Goal: Information Seeking & Learning: Learn about a topic

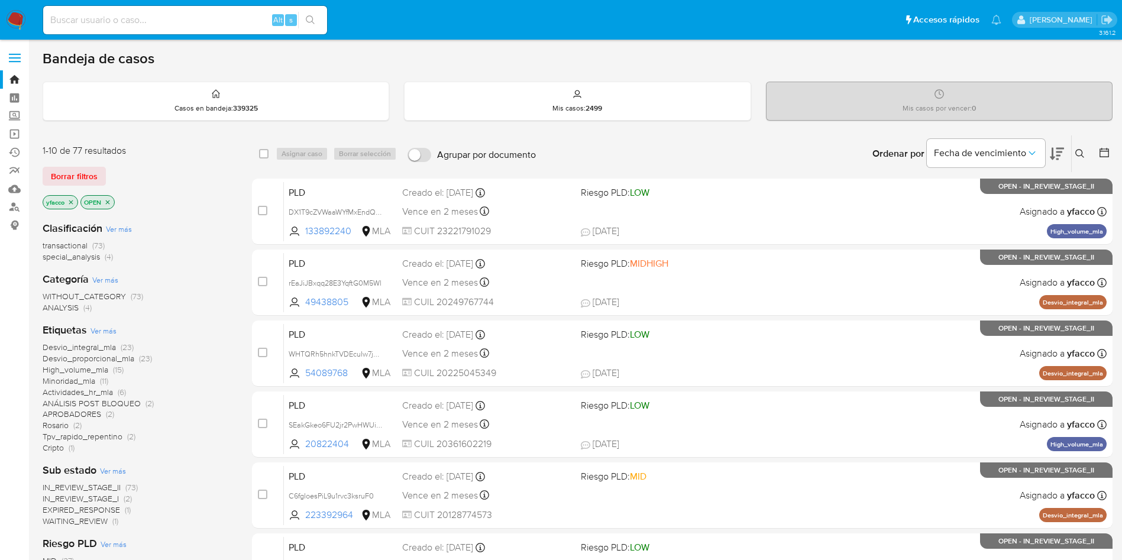
click at [164, 24] on input at bounding box center [185, 19] width 284 height 15
paste input "XRoaTg81Ek8vW2acjXVOumvt"
type input "XRoaTg81Ek8vW2acjXVOumvt"
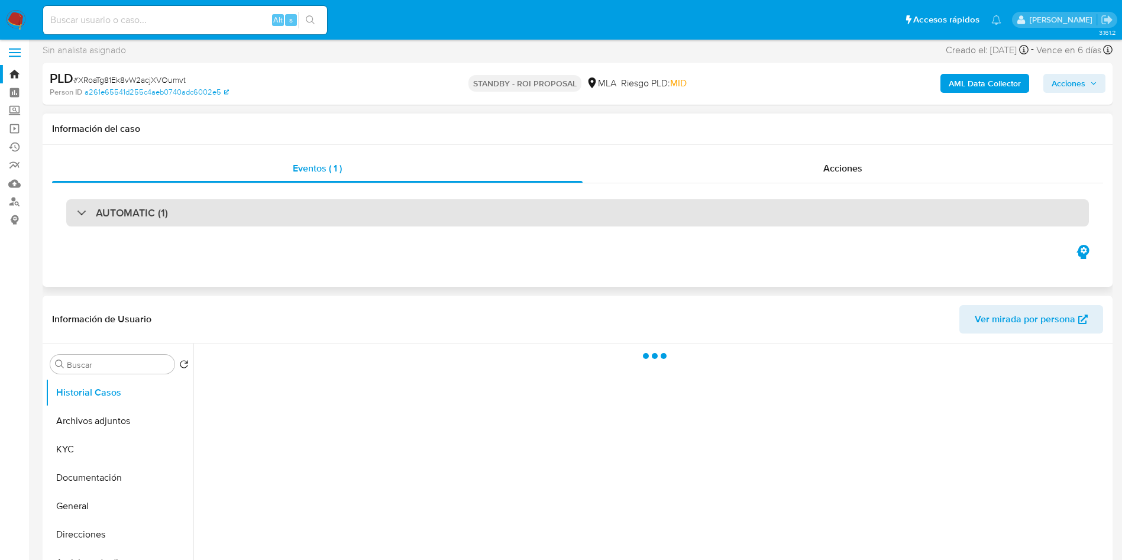
scroll to position [89, 0]
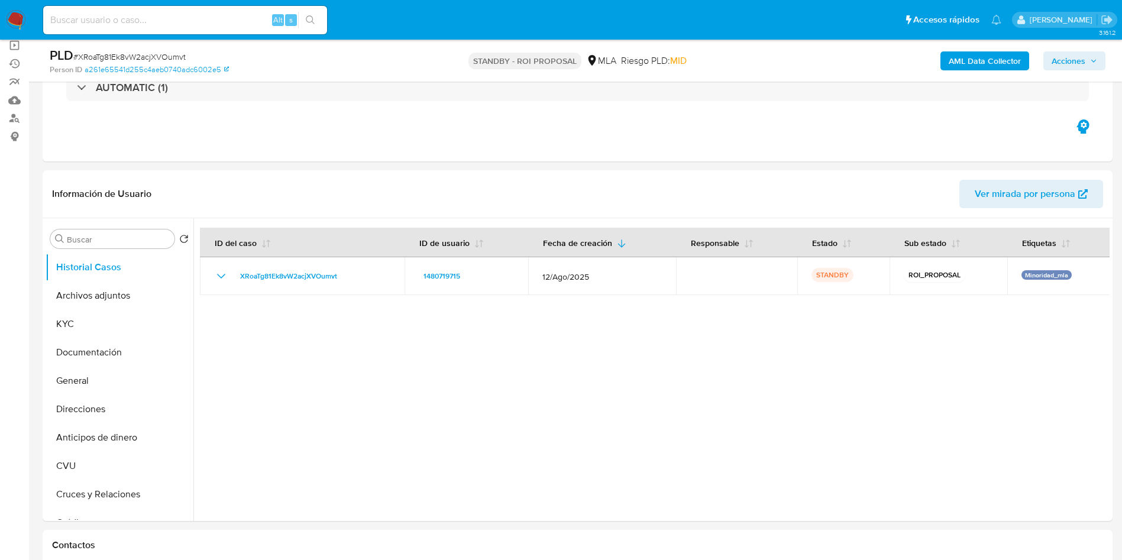
select select "10"
click at [100, 240] on input "Buscar" at bounding box center [118, 239] width 103 height 11
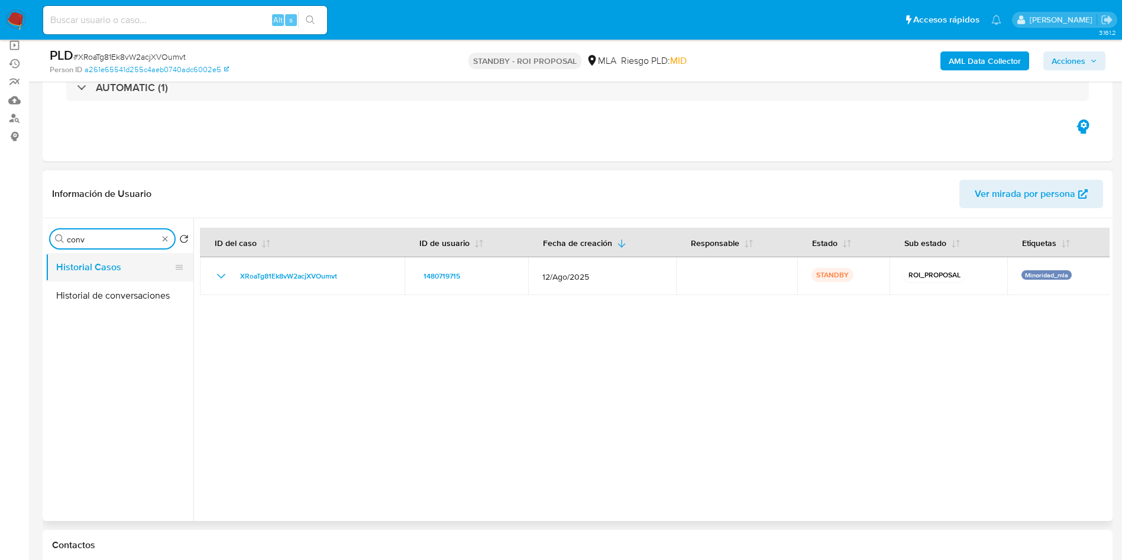
type input "conv"
click at [105, 279] on button "Historial Casos" at bounding box center [115, 267] width 138 height 28
click at [108, 285] on button "Historial de conversaciones" at bounding box center [115, 296] width 138 height 28
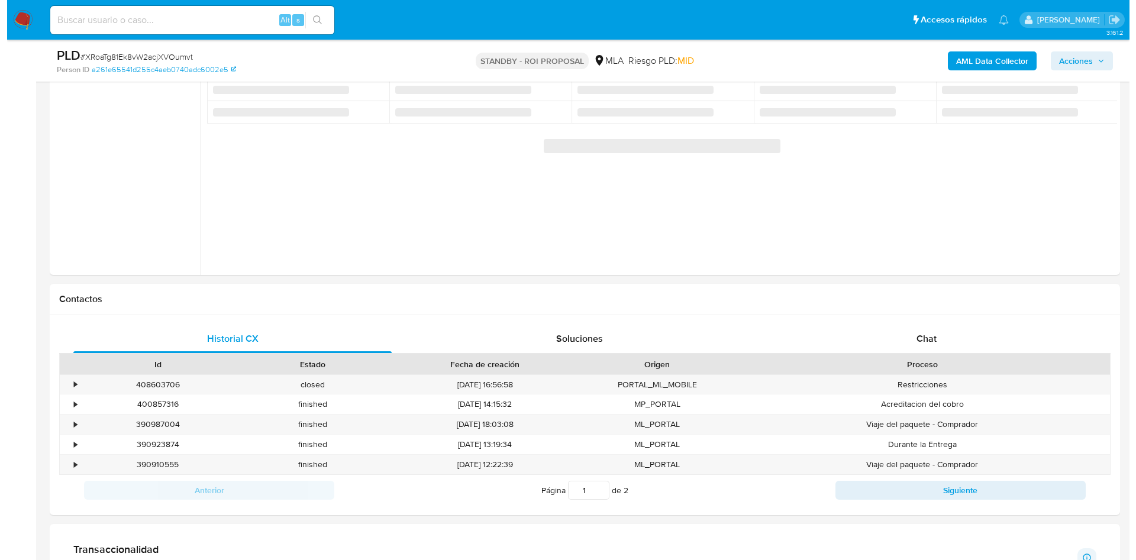
scroll to position [127, 0]
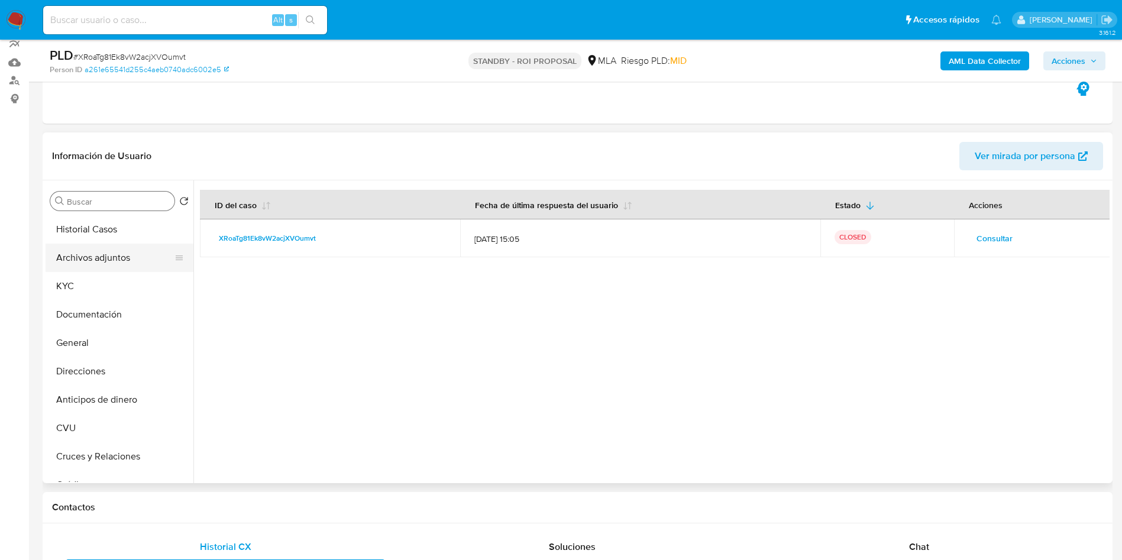
click at [128, 253] on button "Archivos adjuntos" at bounding box center [115, 258] width 138 height 28
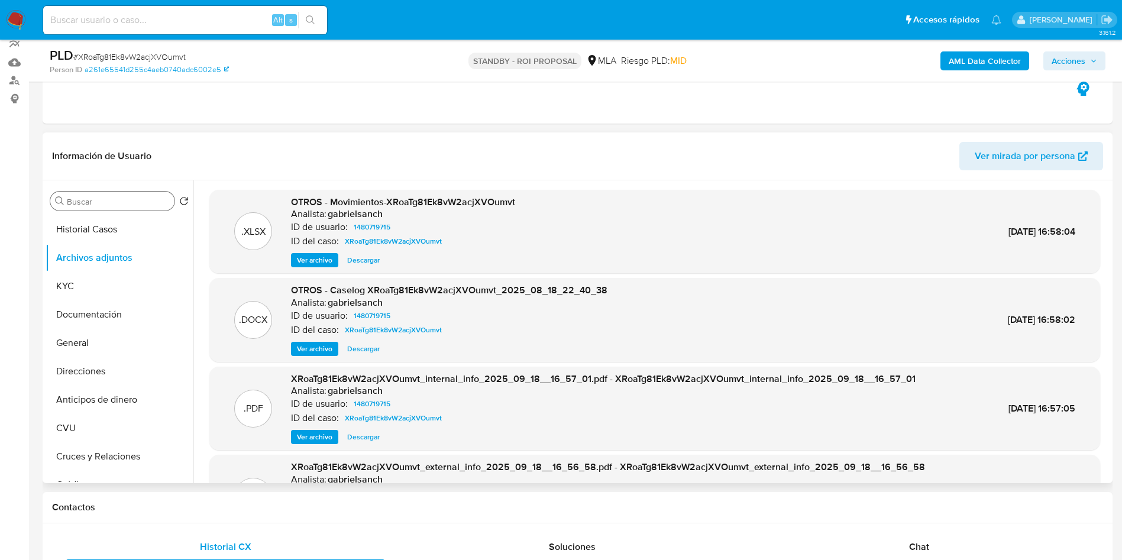
click at [322, 343] on span "Ver archivo" at bounding box center [314, 349] width 35 height 12
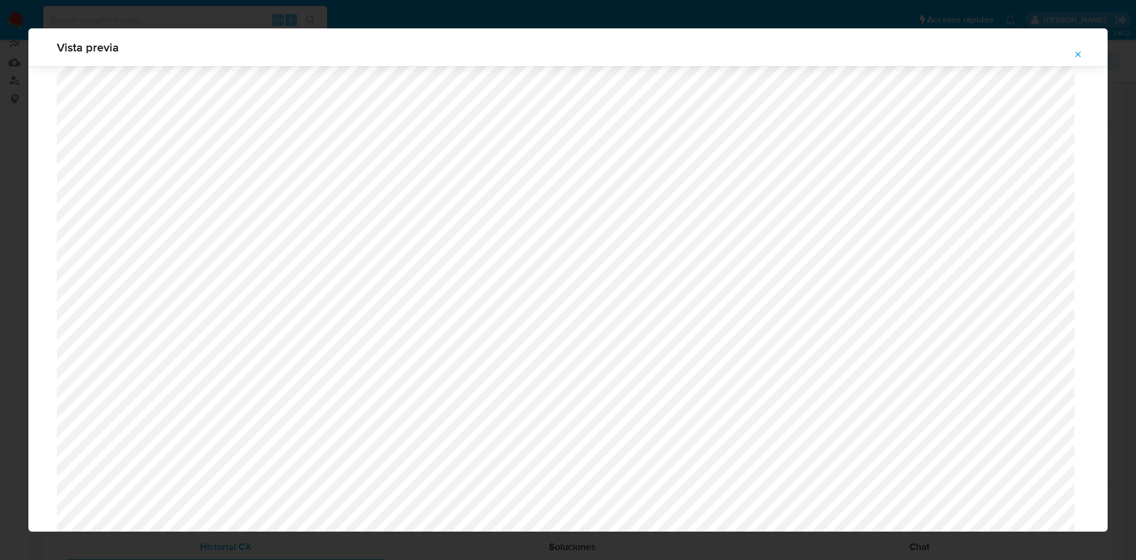
scroll to position [585, 0]
click at [1078, 61] on span "Attachment preview" at bounding box center [1077, 54] width 9 height 17
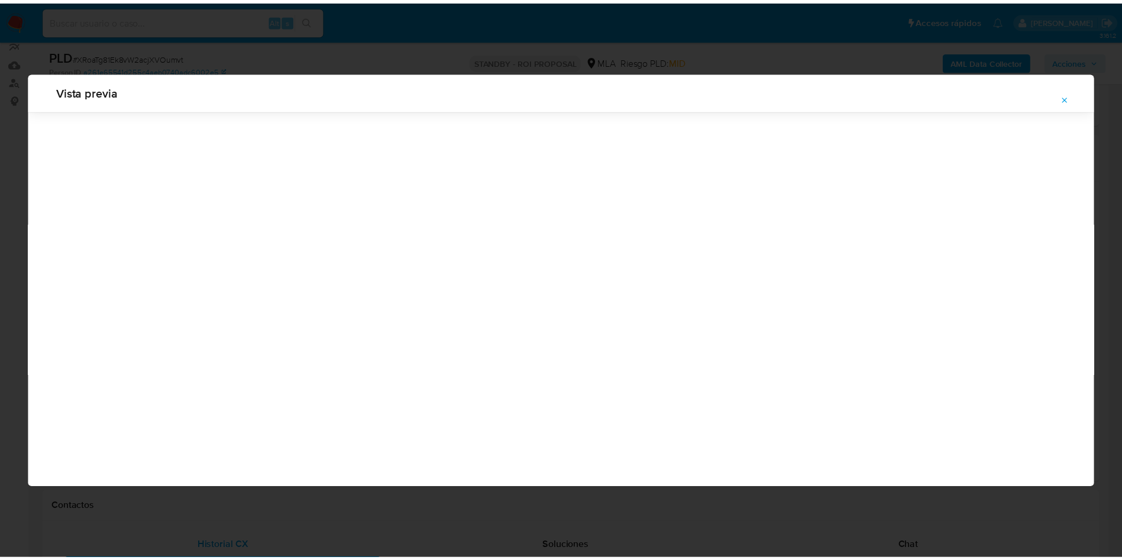
scroll to position [0, 0]
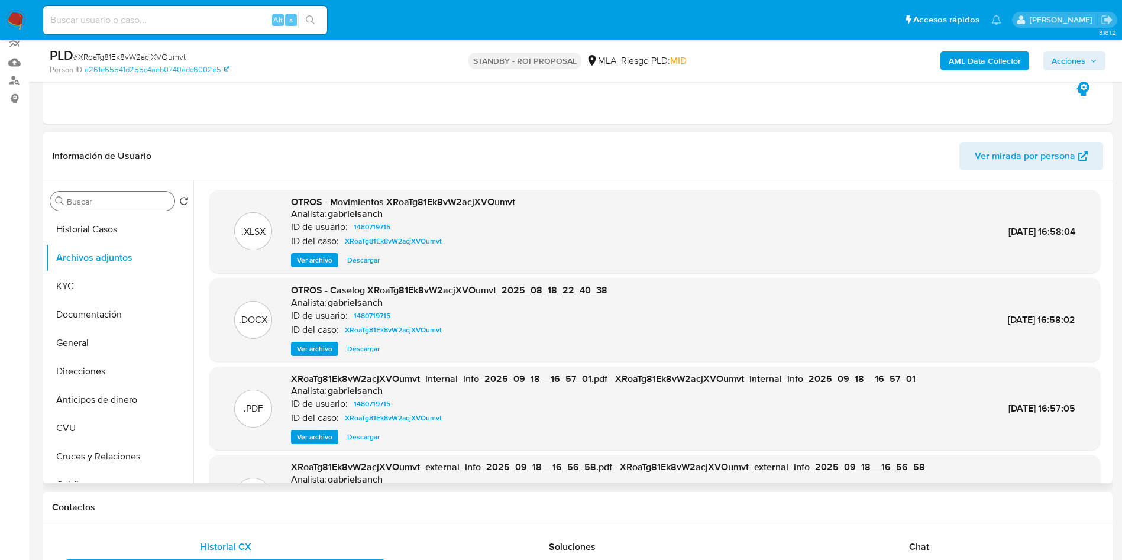
click at [377, 348] on span "Descargar" at bounding box center [363, 349] width 33 height 12
click at [96, 17] on input at bounding box center [185, 19] width 284 height 15
paste input "AK2cNsnBrXmrUZ6W8lxJclcB"
type input "AK2cNsnBrXmrUZ6W8lxJclcB"
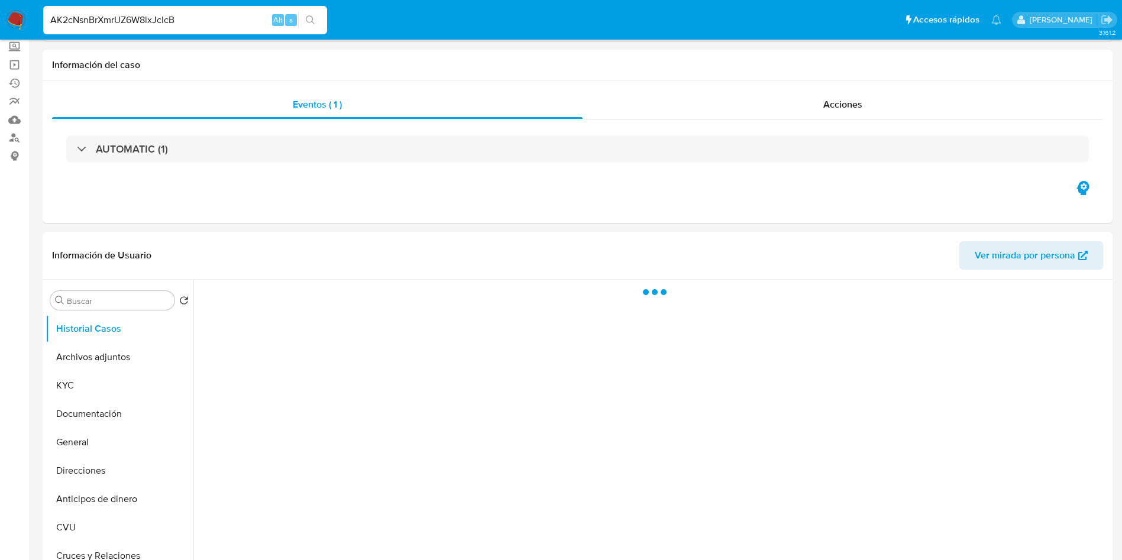
scroll to position [177, 0]
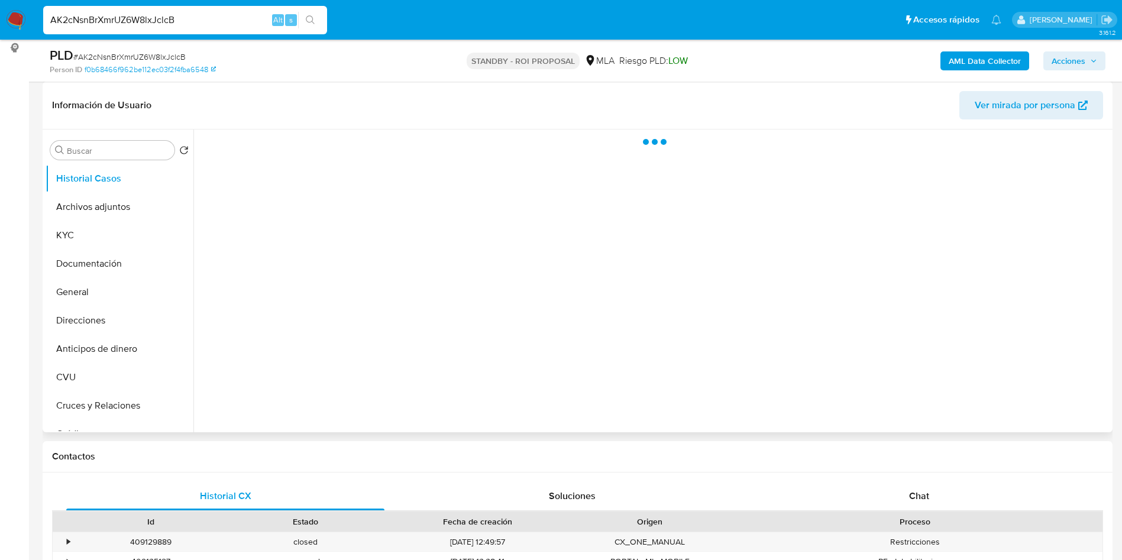
select select "10"
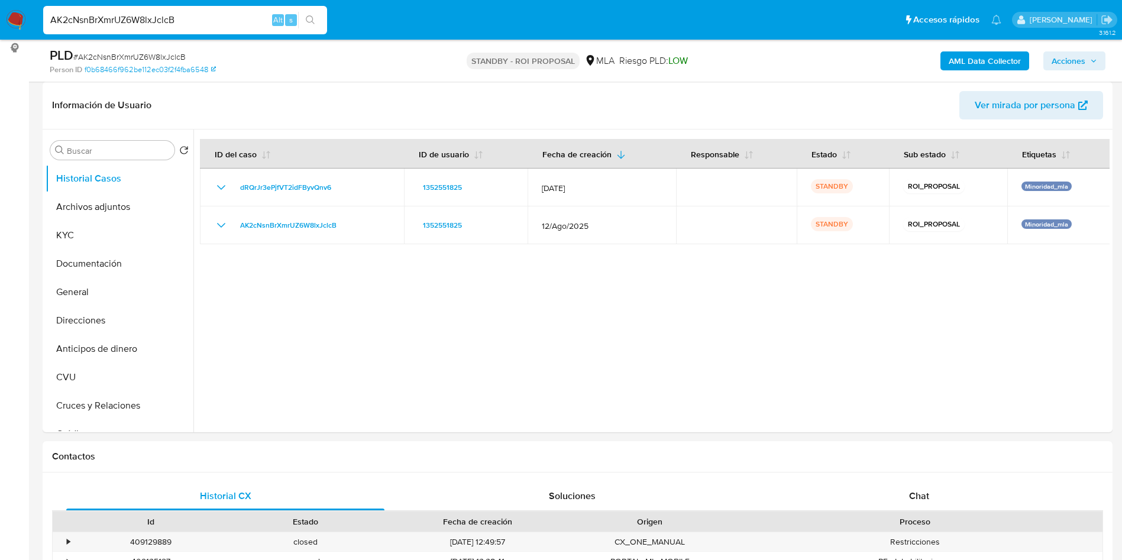
click at [254, 22] on input "AK2cNsnBrXmrUZ6W8lxJclcB" at bounding box center [185, 19] width 284 height 15
paste input "DmLGdcy36oiPENgw6yDTxOuO"
type input "DmLGdcy36oiPENgw6yDTxOuO"
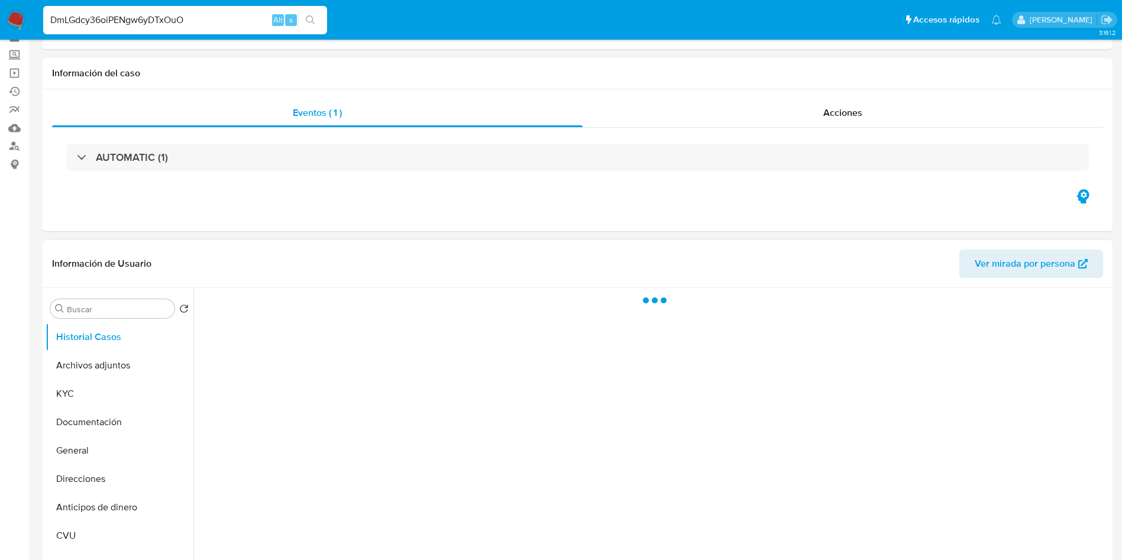
scroll to position [89, 0]
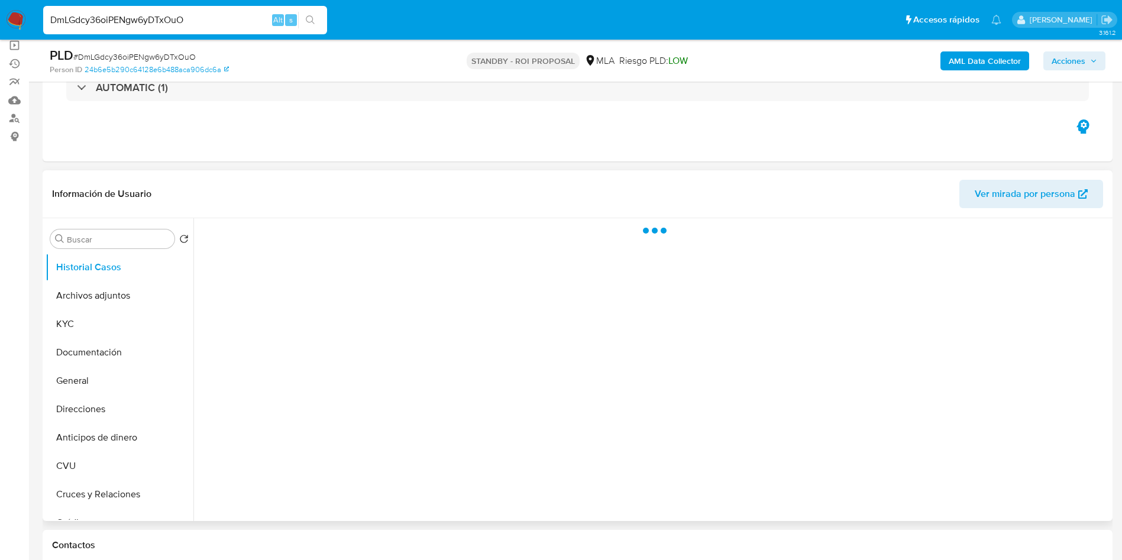
select select "10"
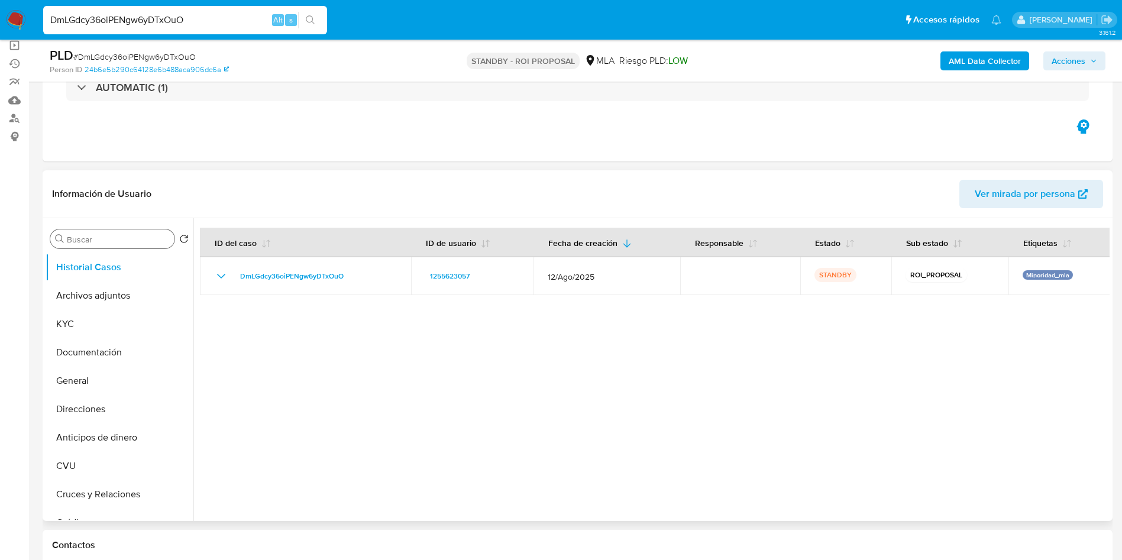
click at [107, 244] on input "Buscar" at bounding box center [118, 239] width 103 height 11
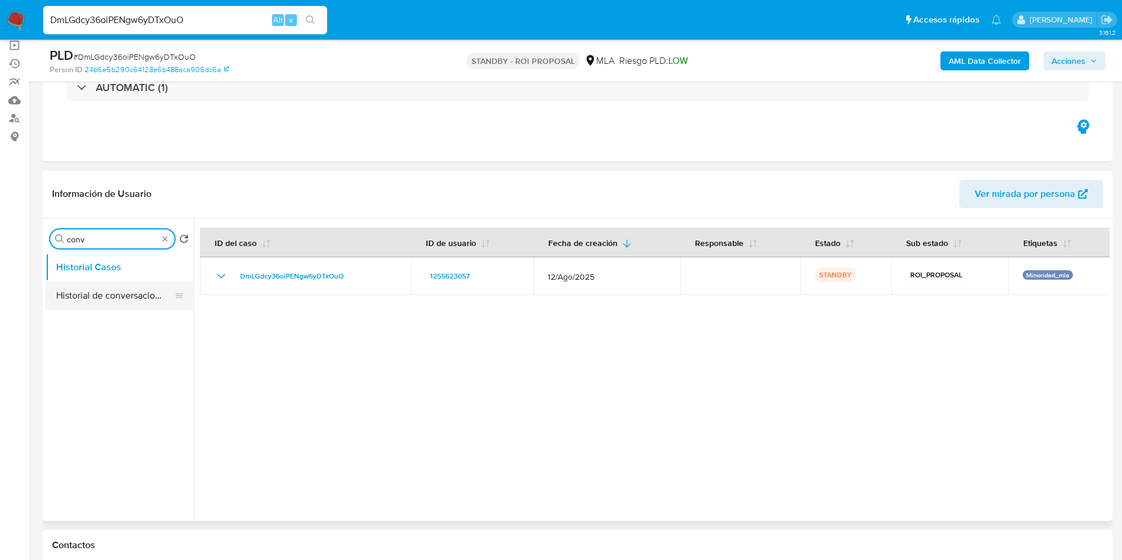
type input "conv"
click at [116, 302] on button "Historial de conversaciones" at bounding box center [115, 296] width 138 height 28
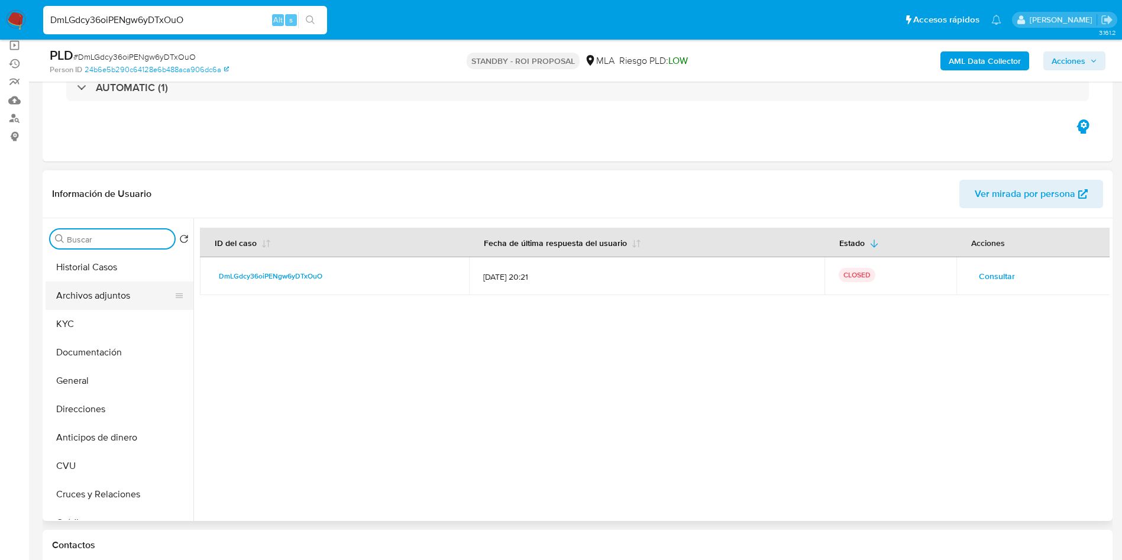
click at [104, 289] on button "Archivos adjuntos" at bounding box center [115, 296] width 138 height 28
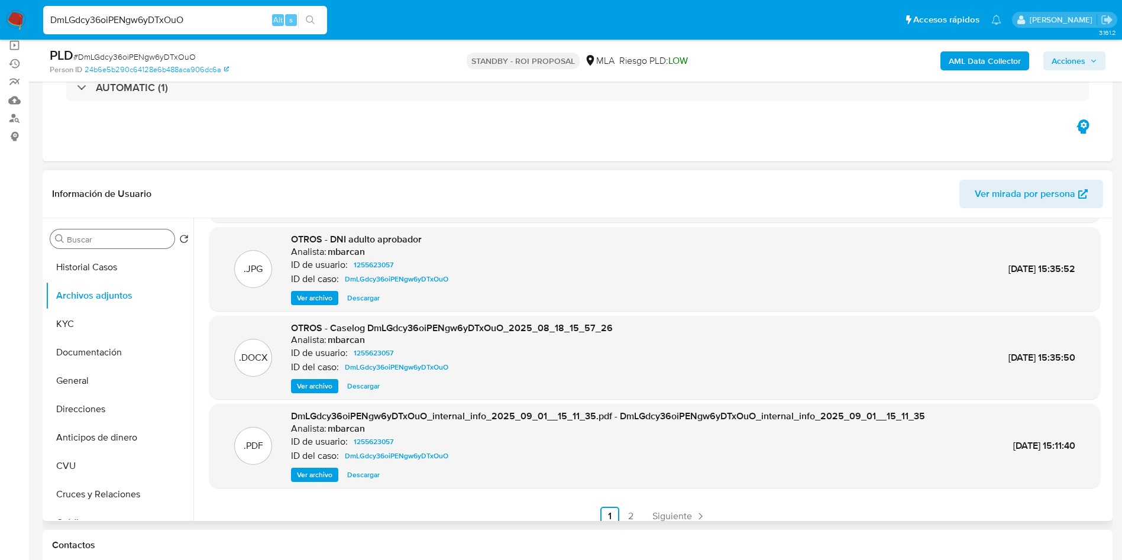
click at [319, 383] on span "Ver archivo" at bounding box center [314, 386] width 35 height 12
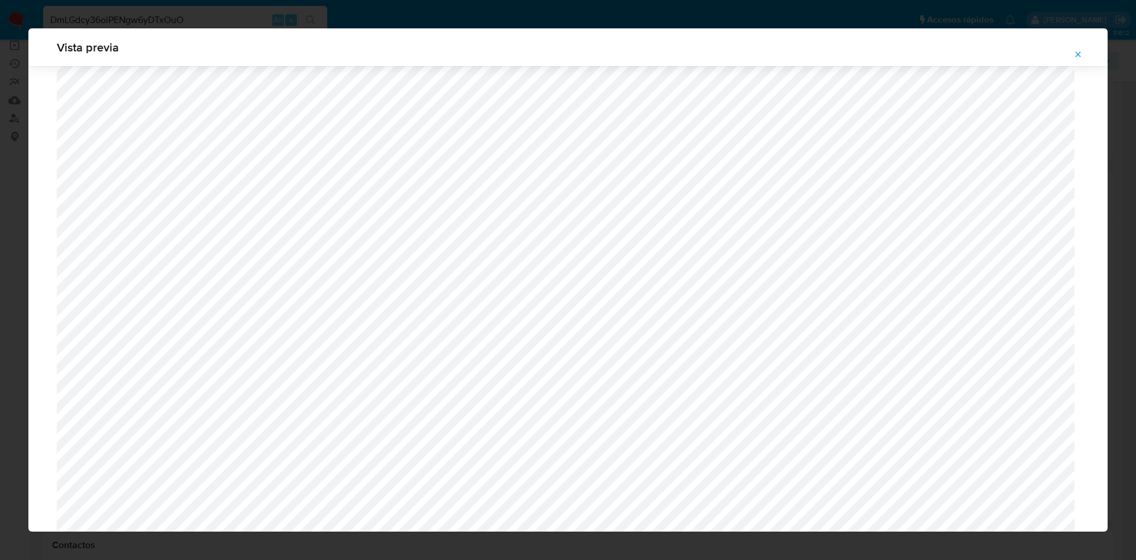
scroll to position [597, 0]
click at [1079, 59] on span "Attachment preview" at bounding box center [1077, 54] width 9 height 17
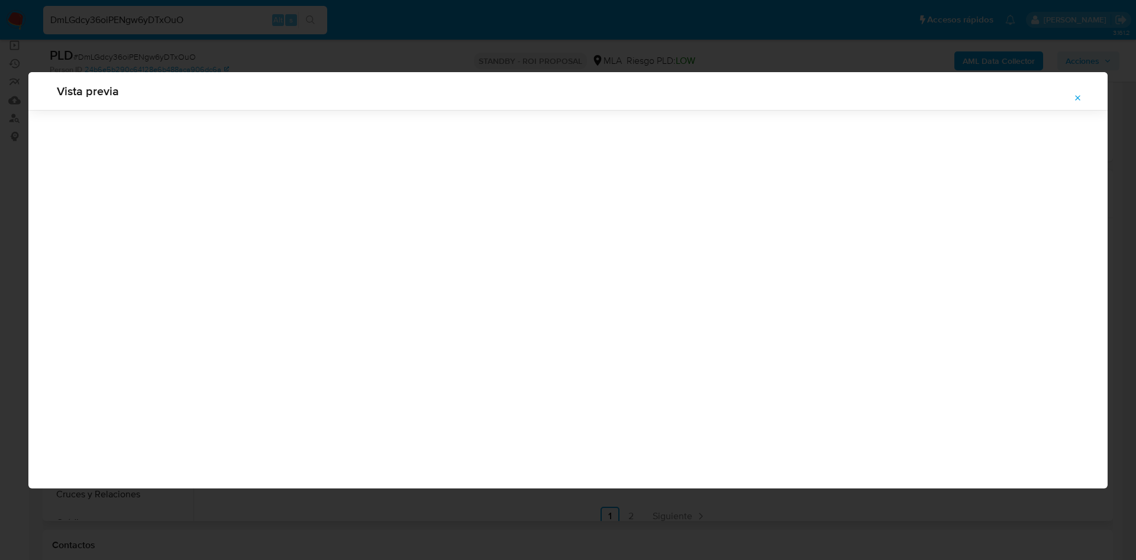
scroll to position [0, 0]
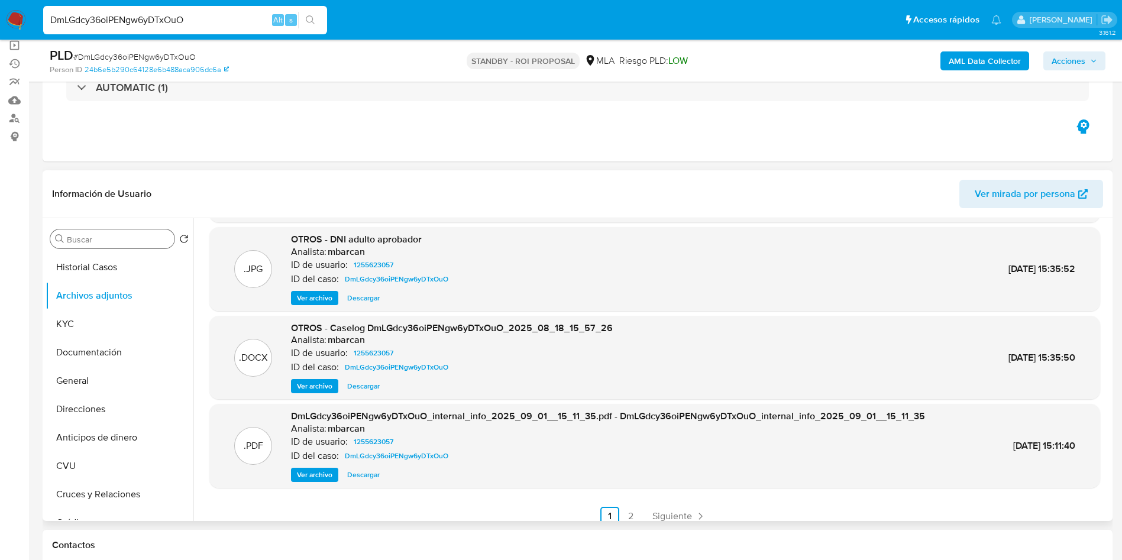
click at [361, 383] on span "Descargar" at bounding box center [363, 386] width 33 height 12
click at [306, 385] on span "Ver archivo" at bounding box center [314, 386] width 35 height 12
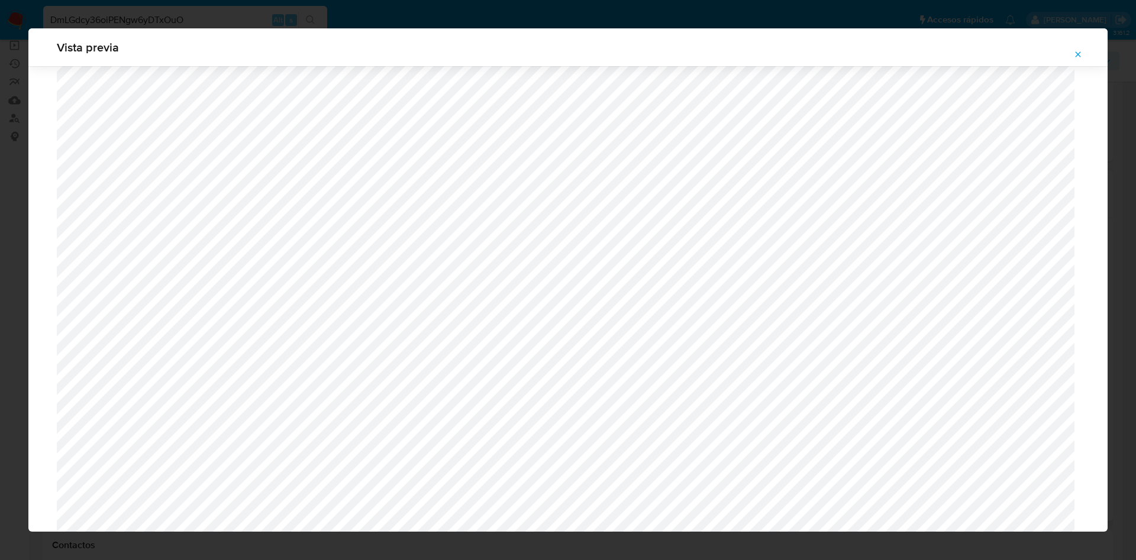
scroll to position [952, 0]
click at [1077, 56] on icon "Attachment preview" at bounding box center [1077, 54] width 9 height 9
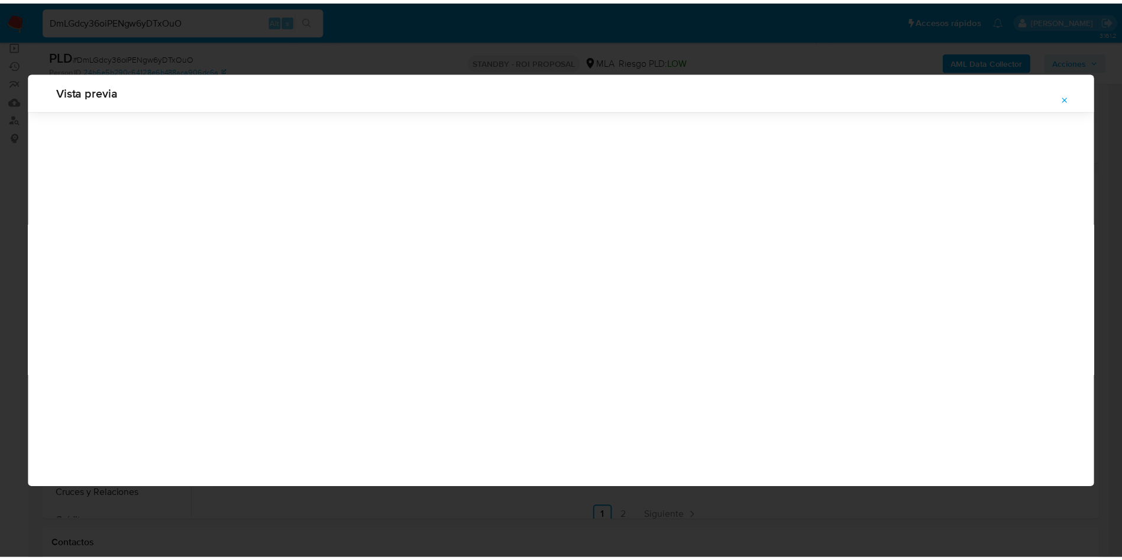
scroll to position [0, 0]
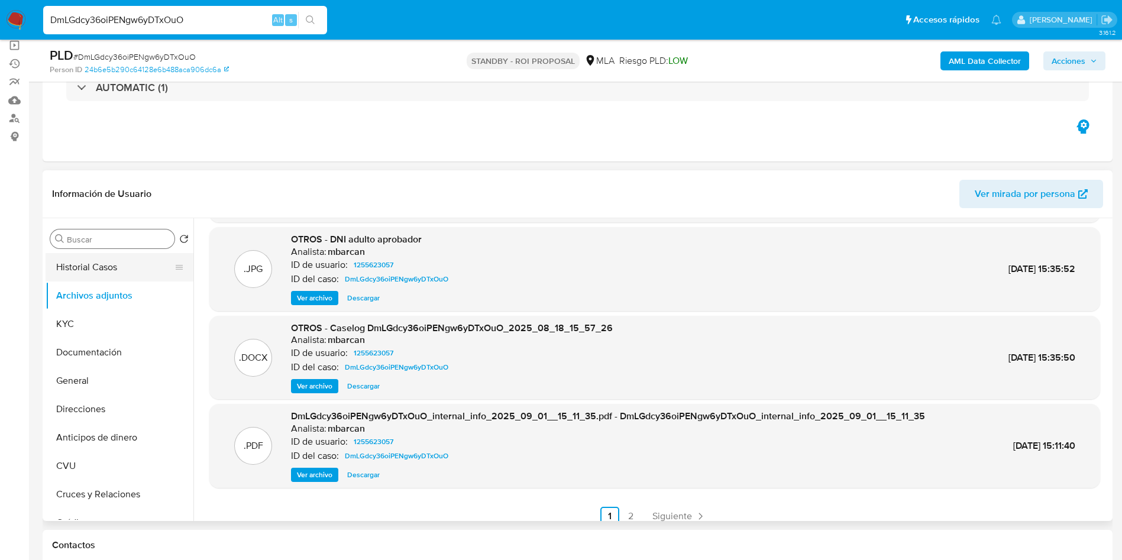
click at [135, 267] on button "Historial Casos" at bounding box center [115, 267] width 138 height 28
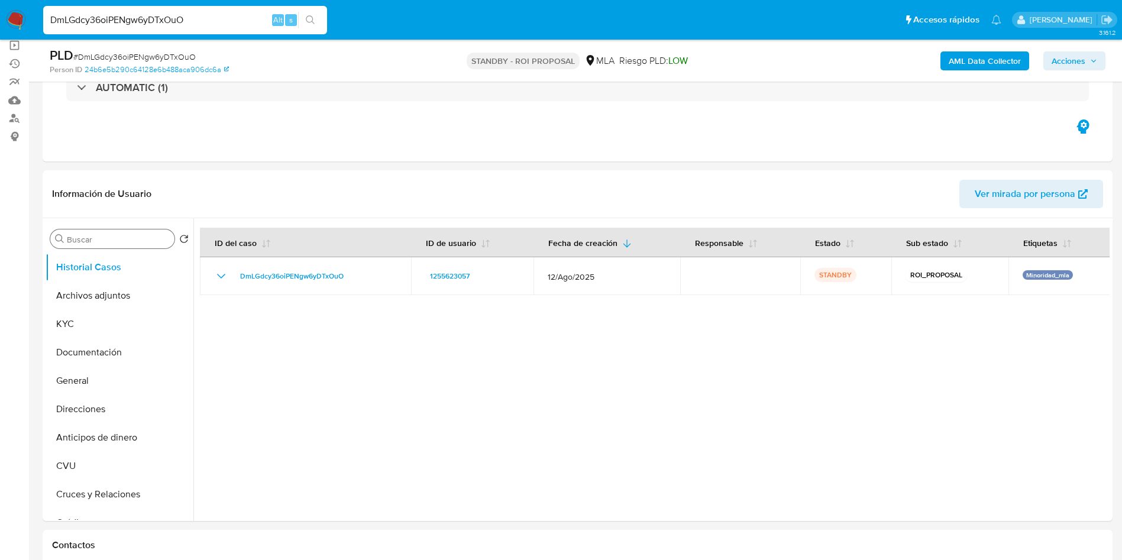
click at [227, 25] on input "DmLGdcy36oiPENgw6yDTxOuO" at bounding box center [185, 19] width 284 height 15
paste input "VqUGPWSraNyP5ghMNtRev4SS"
type input "VqUGPWSraNyP5ghMNtRev4SS"
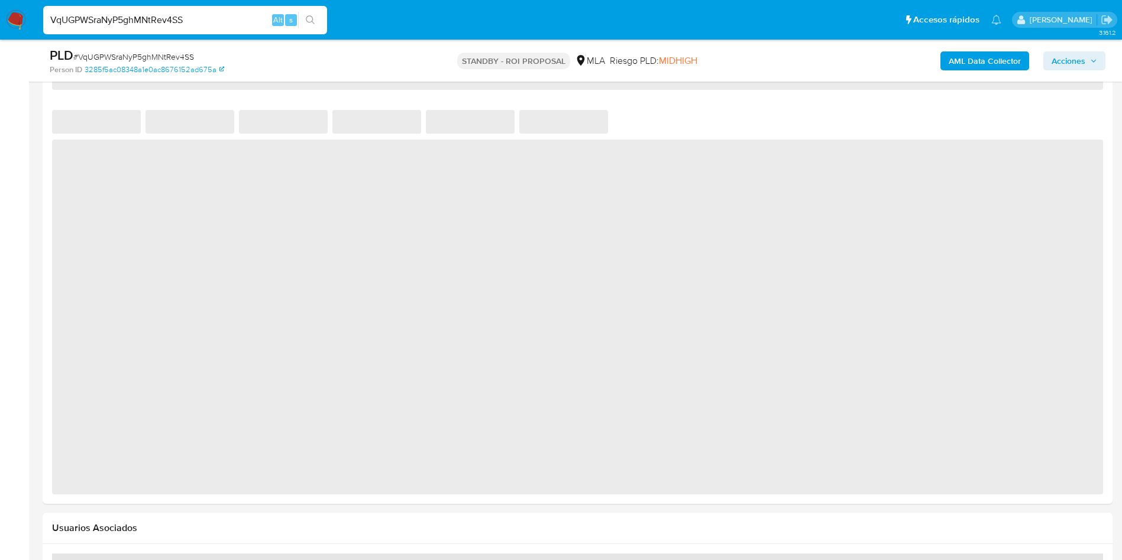
select select "10"
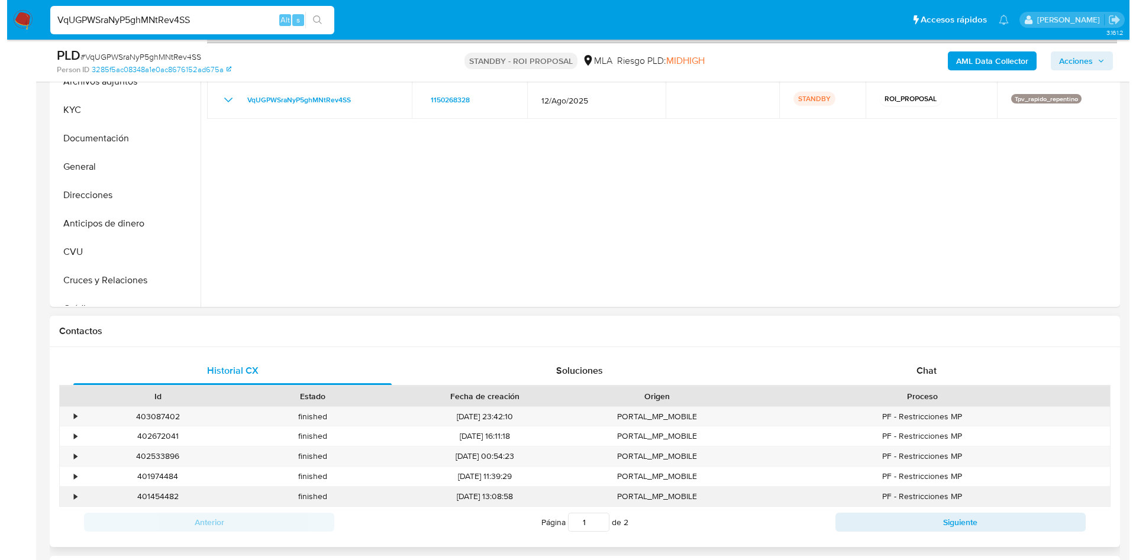
scroll to position [104, 0]
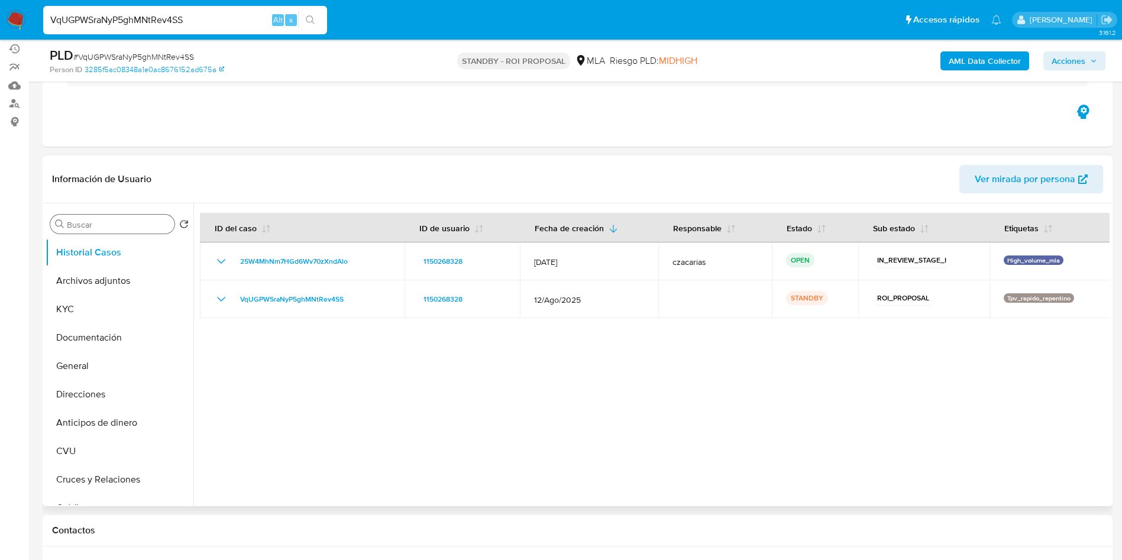
click at [90, 221] on input "Buscar" at bounding box center [118, 224] width 103 height 11
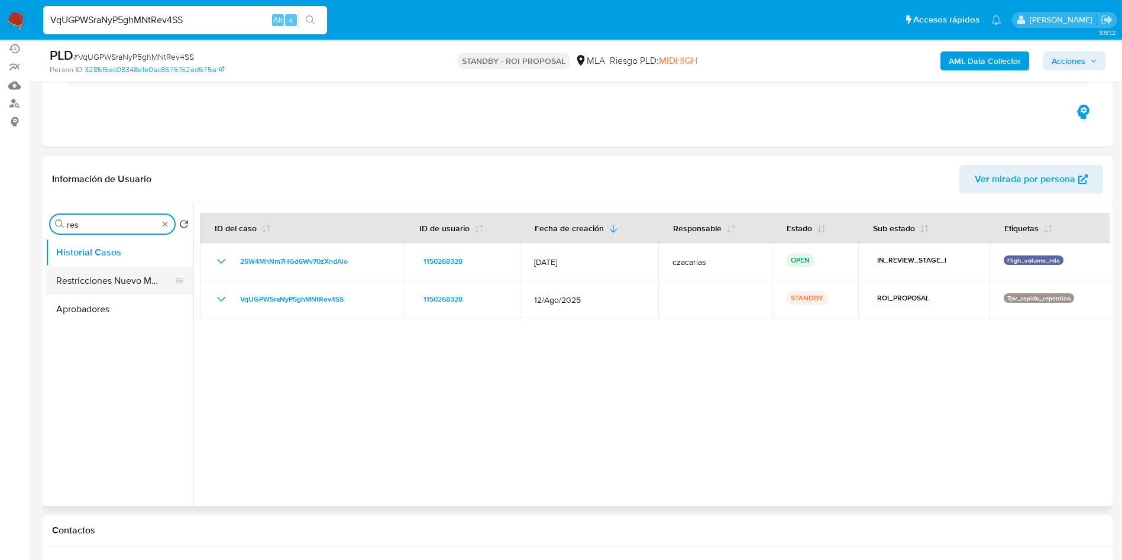
type input "res"
click at [93, 290] on button "Restricciones Nuevo Mundo" at bounding box center [115, 281] width 138 height 28
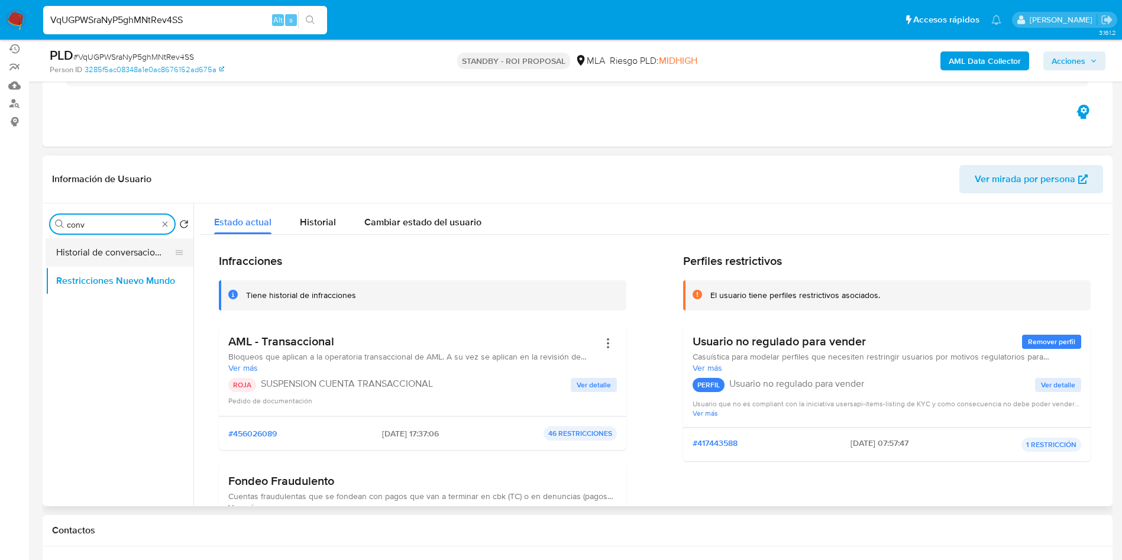
type input "conv"
click at [106, 260] on button "Historial de conversaciones" at bounding box center [115, 252] width 138 height 28
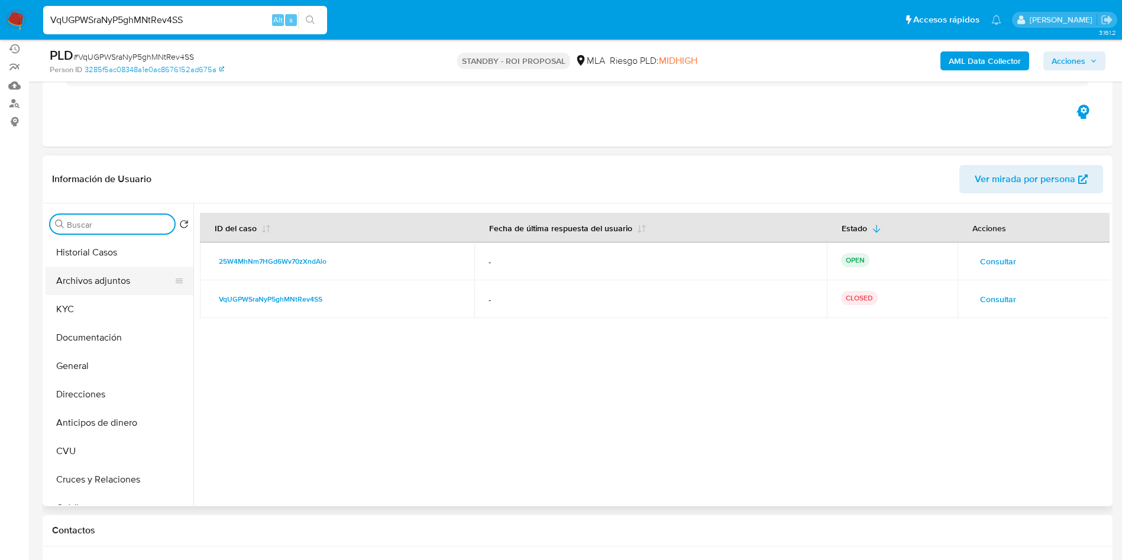
click at [105, 275] on button "Archivos adjuntos" at bounding box center [115, 281] width 138 height 28
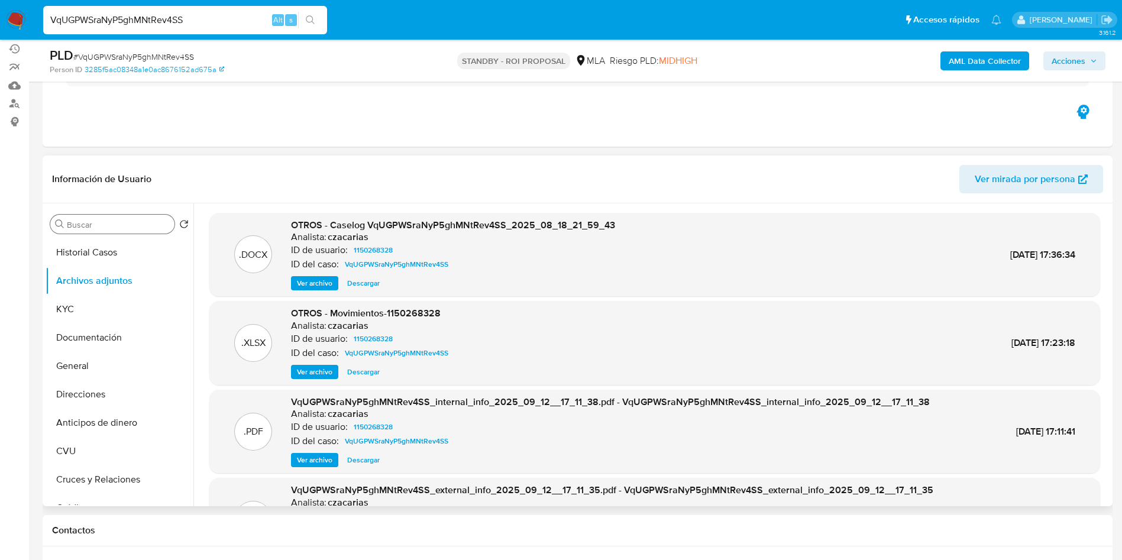
click at [316, 282] on span "Ver archivo" at bounding box center [314, 283] width 35 height 12
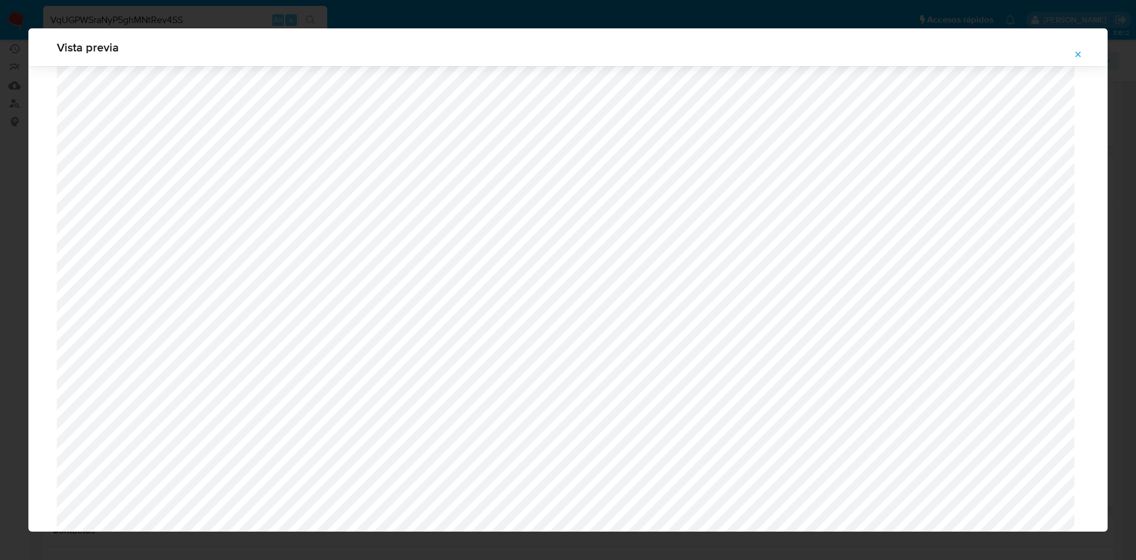
scroll to position [648, 0]
click at [1093, 52] on div "Vista previa" at bounding box center [567, 47] width 1079 height 38
click at [1084, 52] on button "Attachment preview" at bounding box center [1078, 54] width 26 height 19
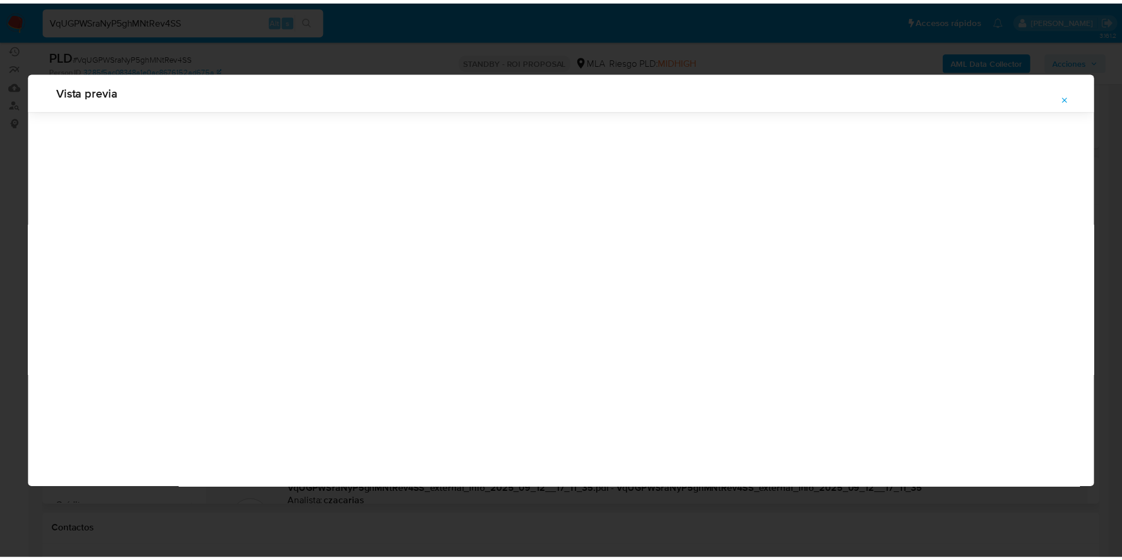
scroll to position [0, 0]
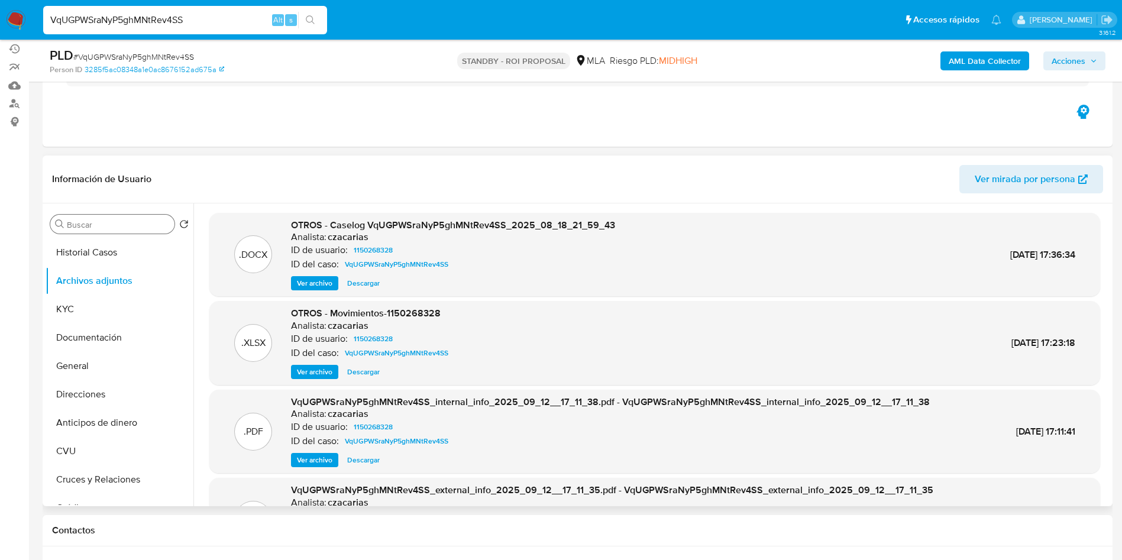
click at [203, 20] on input "VqUGPWSraNyP5ghMNtRev4SS" at bounding box center [185, 19] width 284 height 15
paste input "jFpGMMs0wP1dNsbEX5OZwpWs"
type input "jFpGMMs0wP1dNsbEX5OZwpWs"
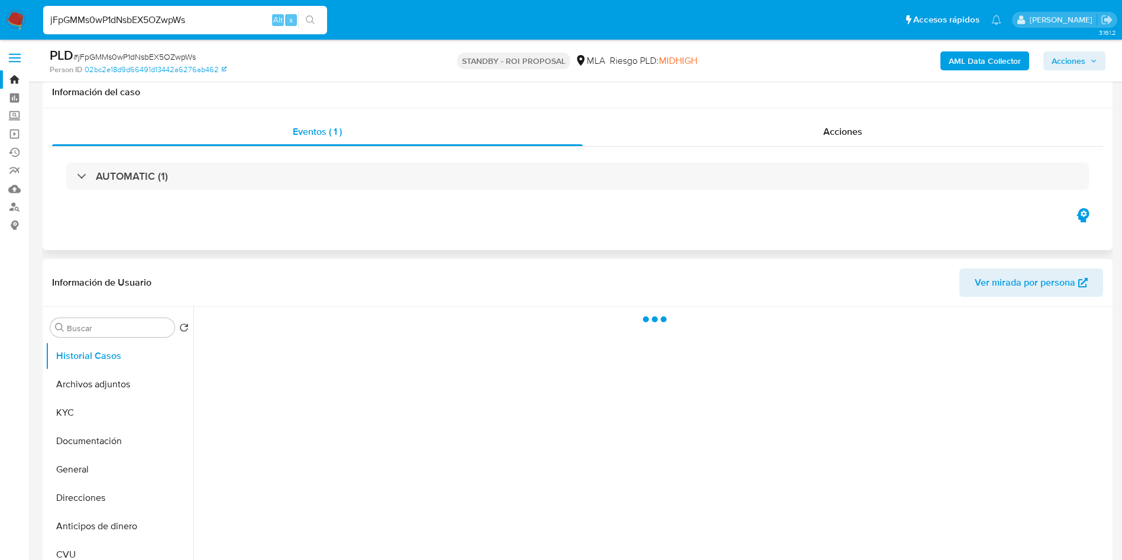
scroll to position [89, 0]
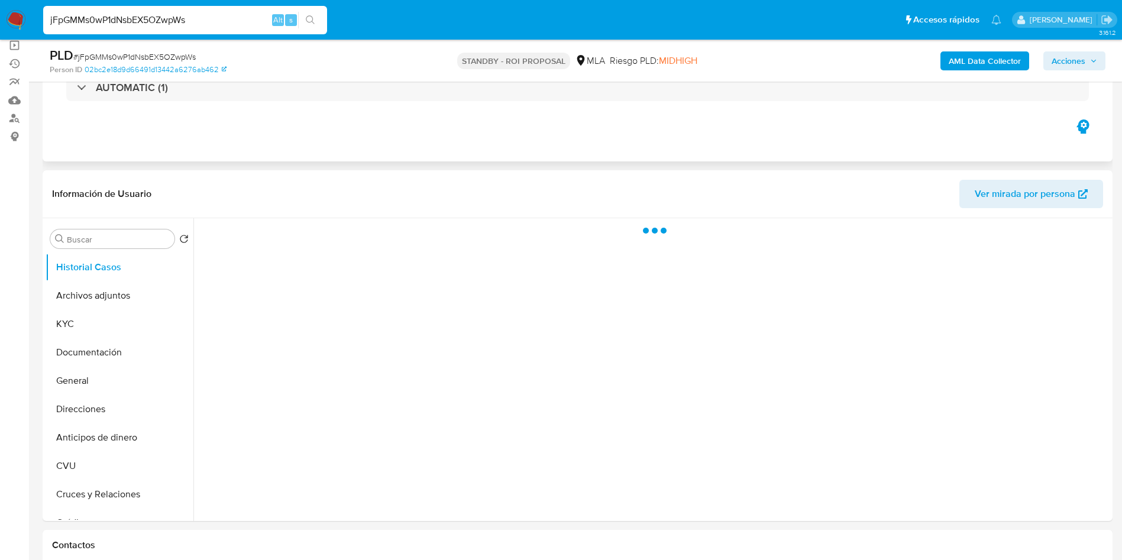
select select "10"
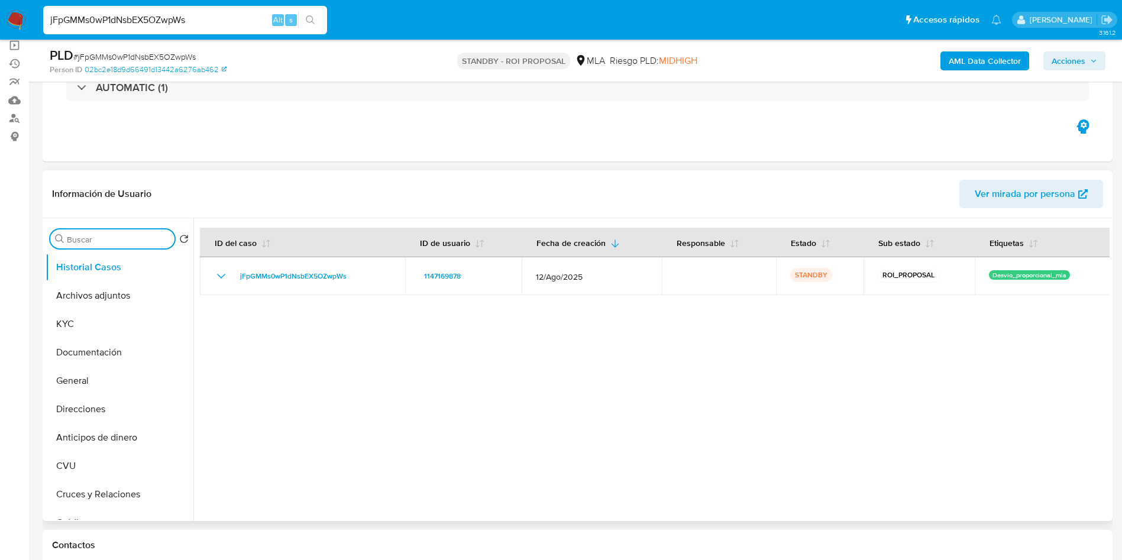
click at [154, 241] on input "Buscar" at bounding box center [118, 239] width 103 height 11
type input "conv"
click at [110, 296] on button "Historial de conversaciones" at bounding box center [115, 296] width 138 height 28
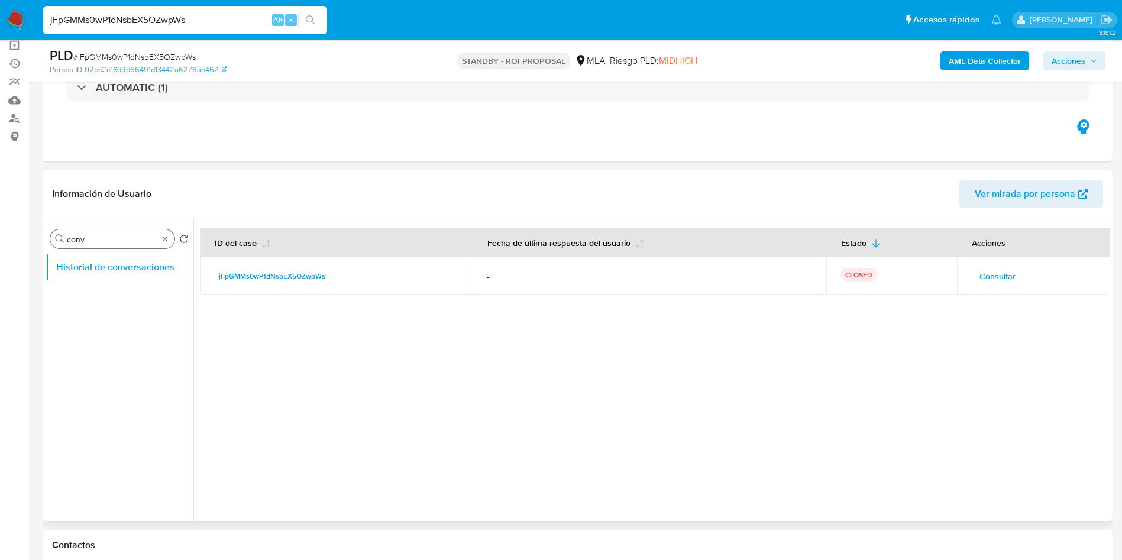
click at [157, 239] on input "conv" at bounding box center [112, 239] width 91 height 11
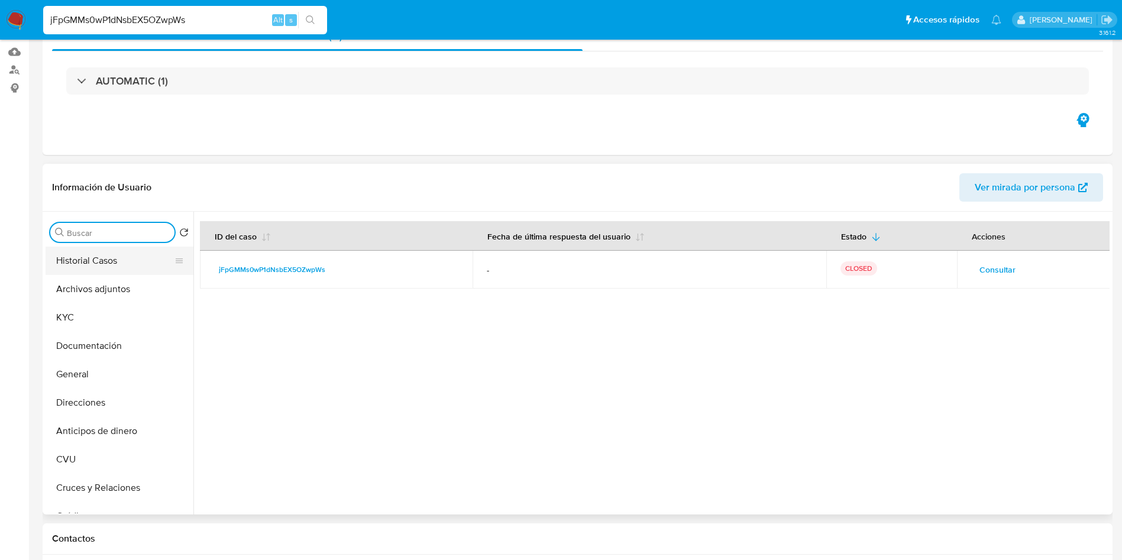
scroll to position [25, 0]
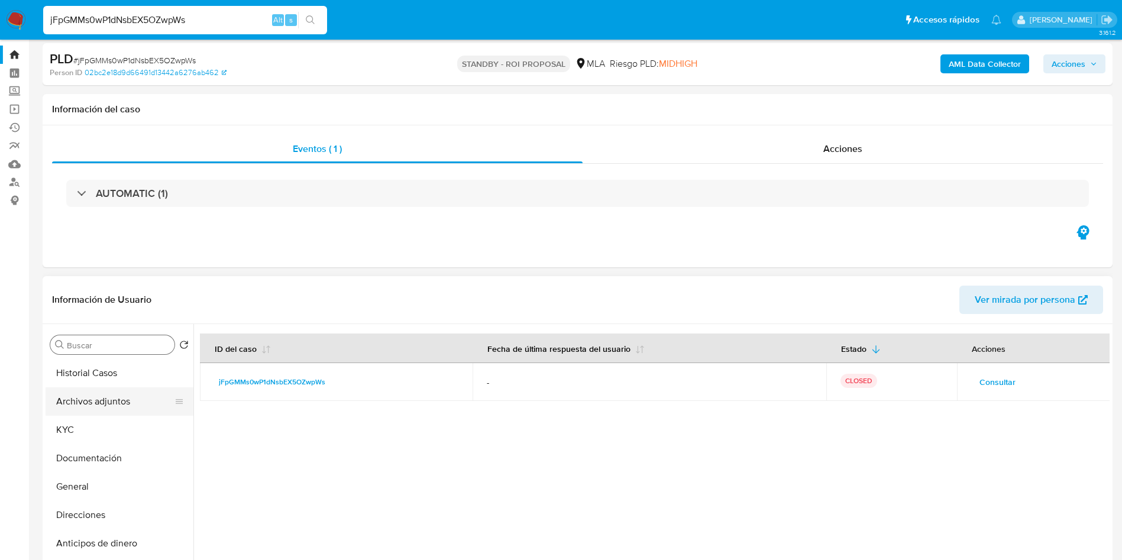
click at [102, 403] on button "Archivos adjuntos" at bounding box center [115, 401] width 138 height 28
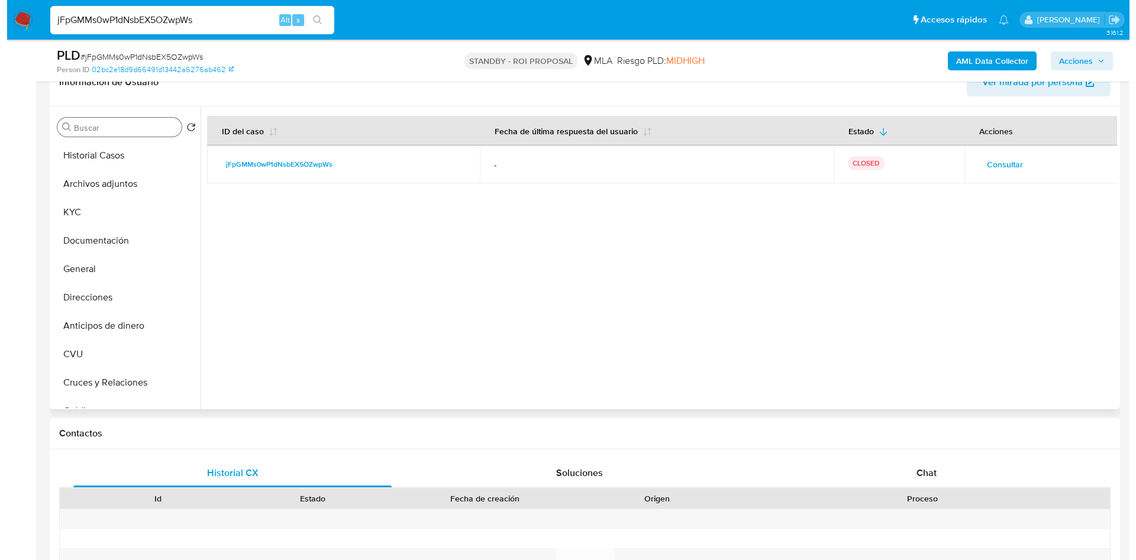
scroll to position [202, 0]
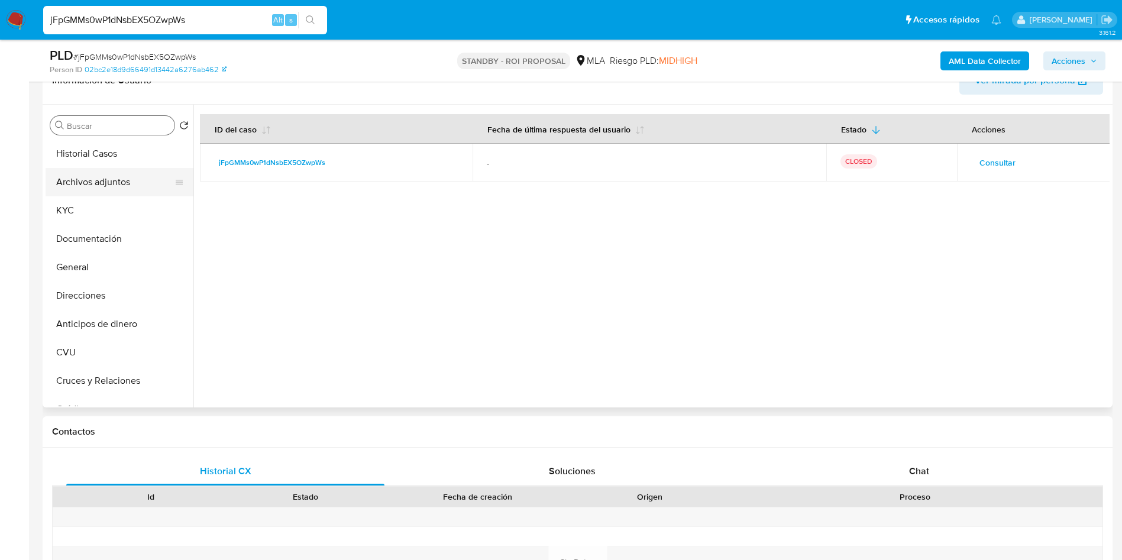
click at [143, 181] on button "Archivos adjuntos" at bounding box center [115, 182] width 138 height 28
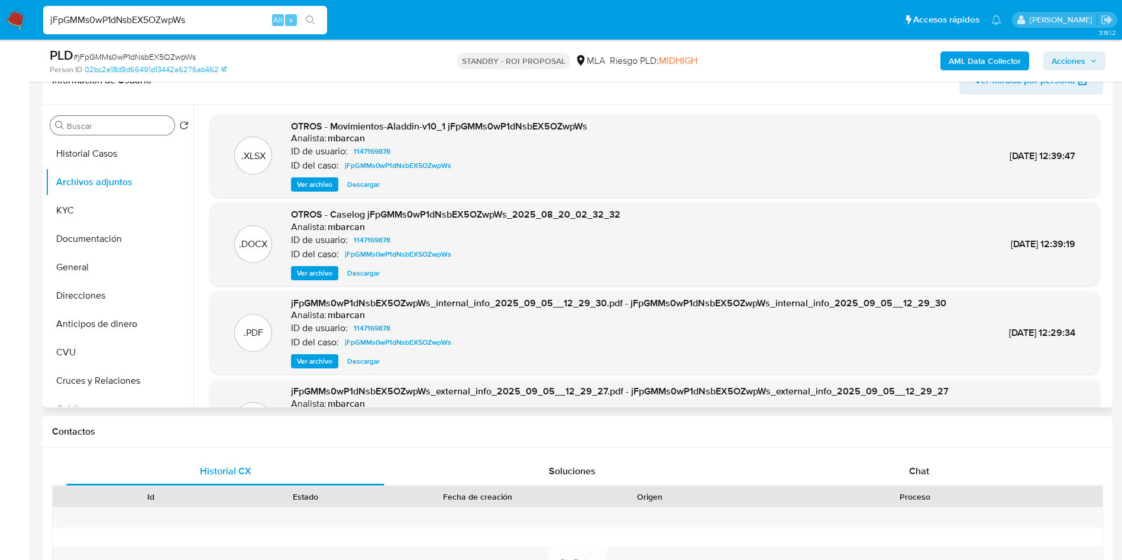
click at [313, 270] on span "Ver archivo" at bounding box center [314, 273] width 35 height 12
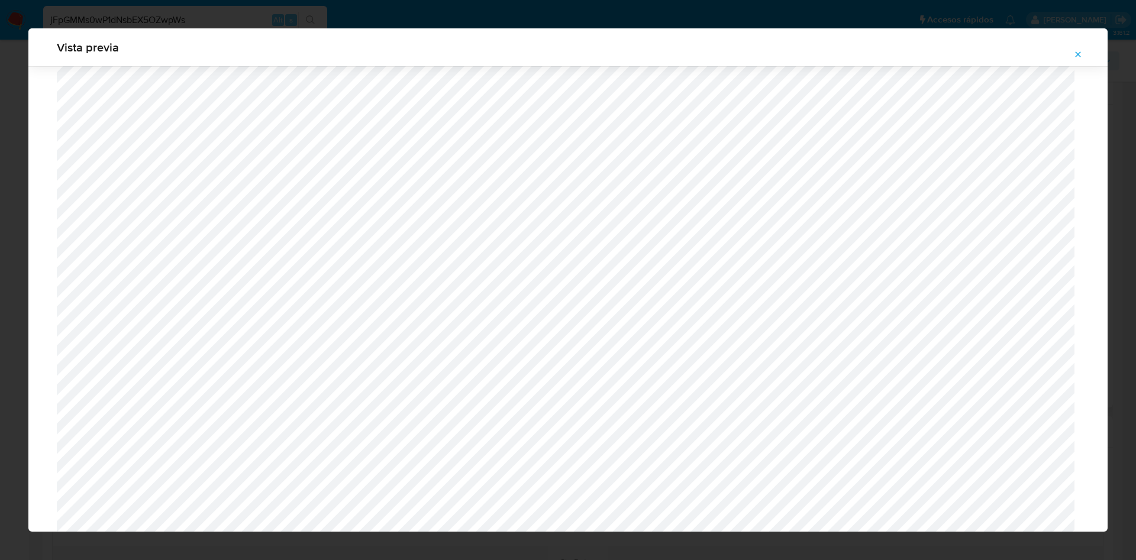
scroll to position [597, 0]
click at [1071, 53] on button "Attachment preview" at bounding box center [1078, 54] width 26 height 19
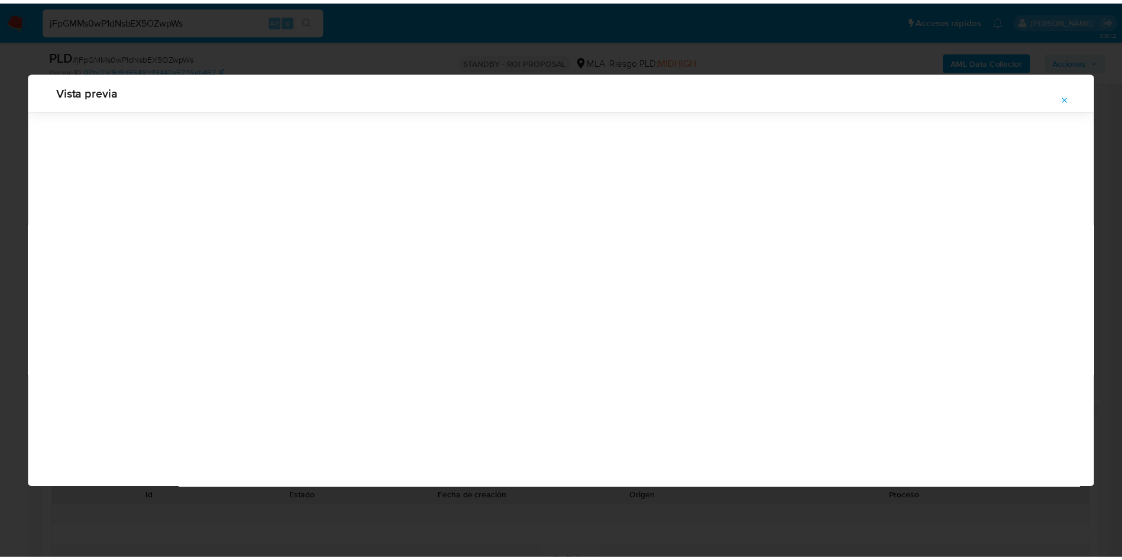
scroll to position [0, 0]
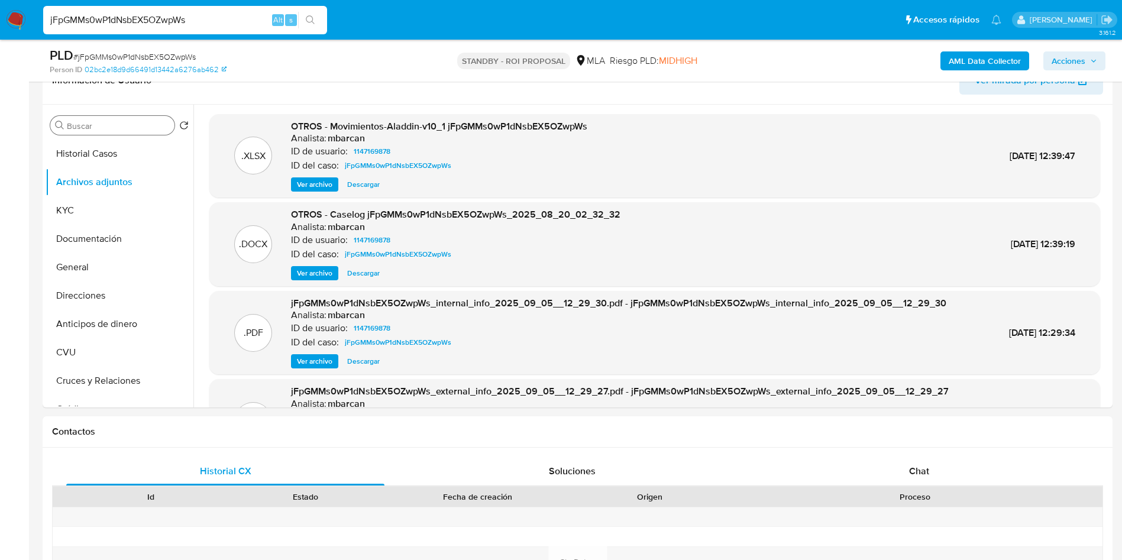
click at [209, 21] on input "jFpGMMs0wP1dNsbEX5OZwpWs" at bounding box center [185, 19] width 284 height 15
paste input "WMwMt58yKnDJs8UiEesWoLZy"
type input "WMwMt58yKnDJs8UiEesWoLZy"
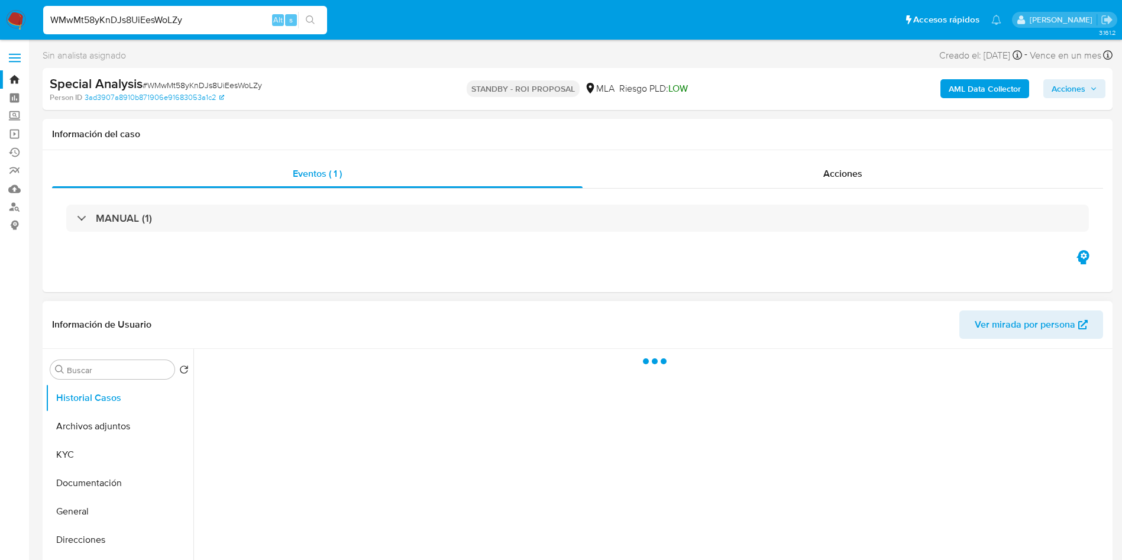
scroll to position [89, 0]
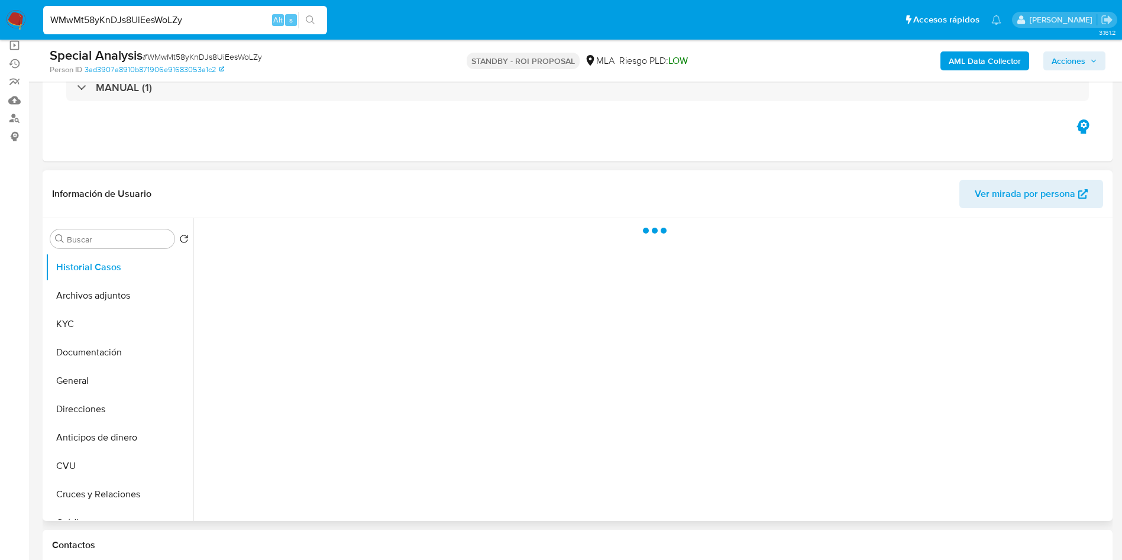
select select "10"
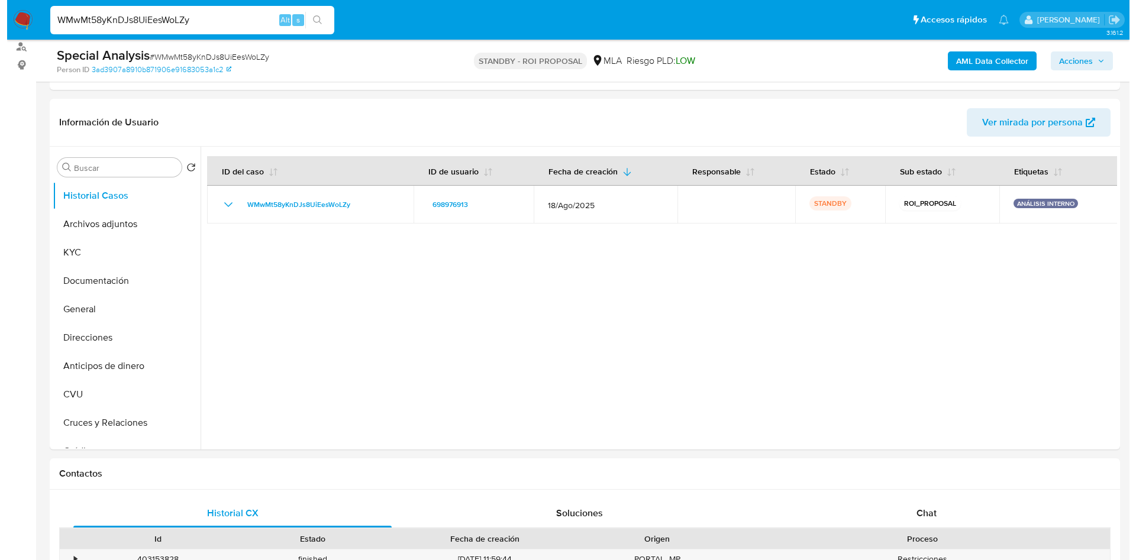
scroll to position [84, 0]
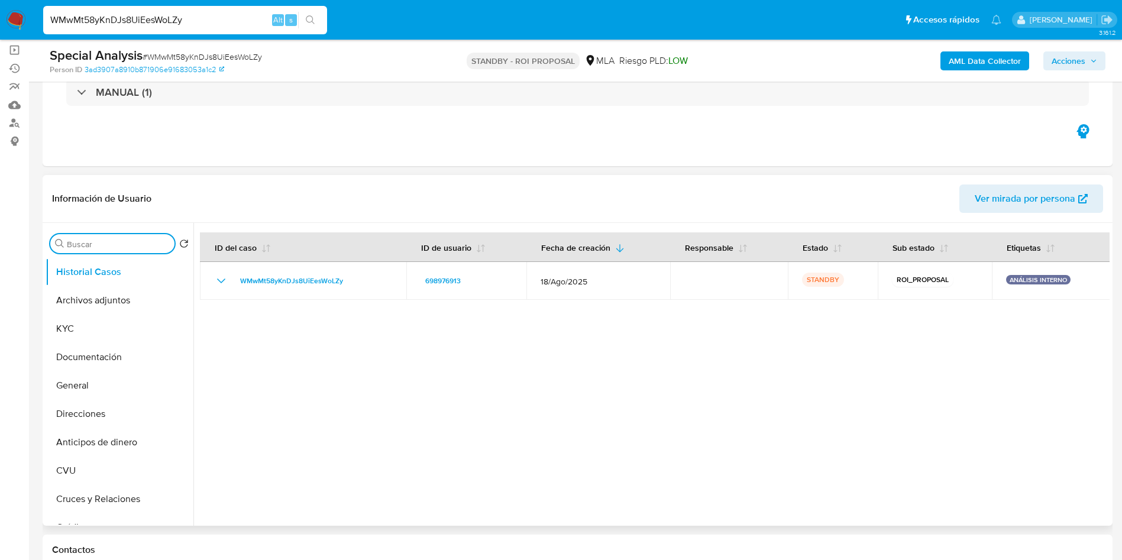
click at [102, 244] on input "Buscar" at bounding box center [118, 244] width 103 height 11
type input "conv"
click at [107, 303] on button "Historial de conversaciones" at bounding box center [115, 300] width 138 height 28
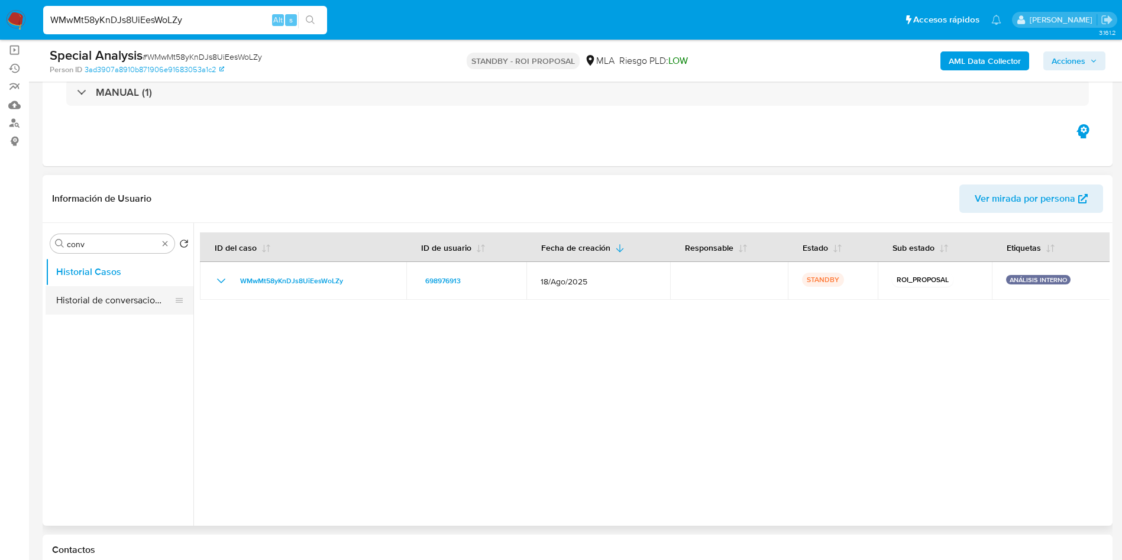
click at [133, 312] on button "Historial de conversaciones" at bounding box center [115, 300] width 138 height 28
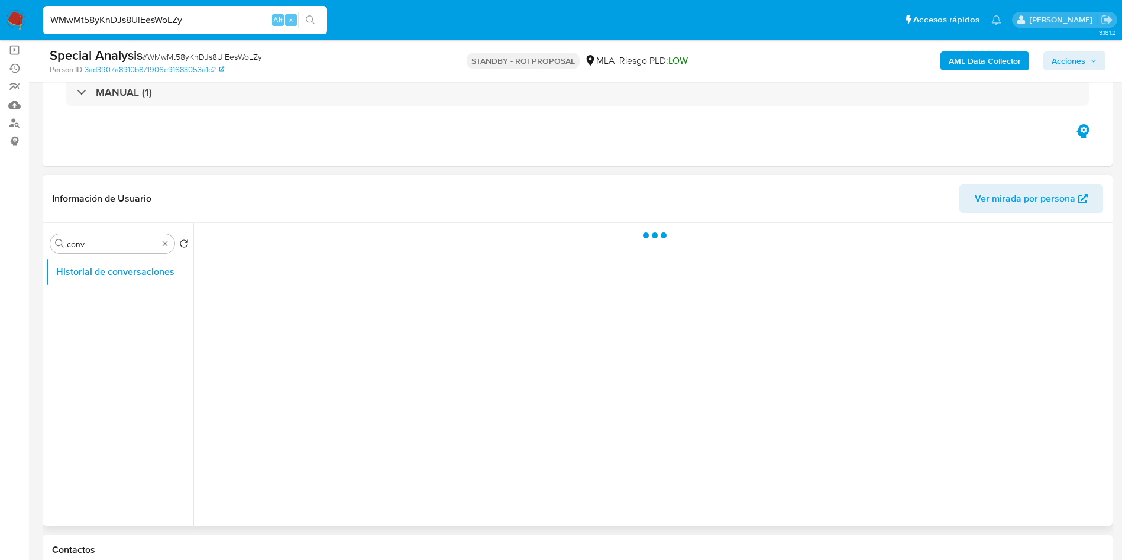
click at [133, 299] on ul "Historial de conversaciones" at bounding box center [120, 391] width 148 height 267
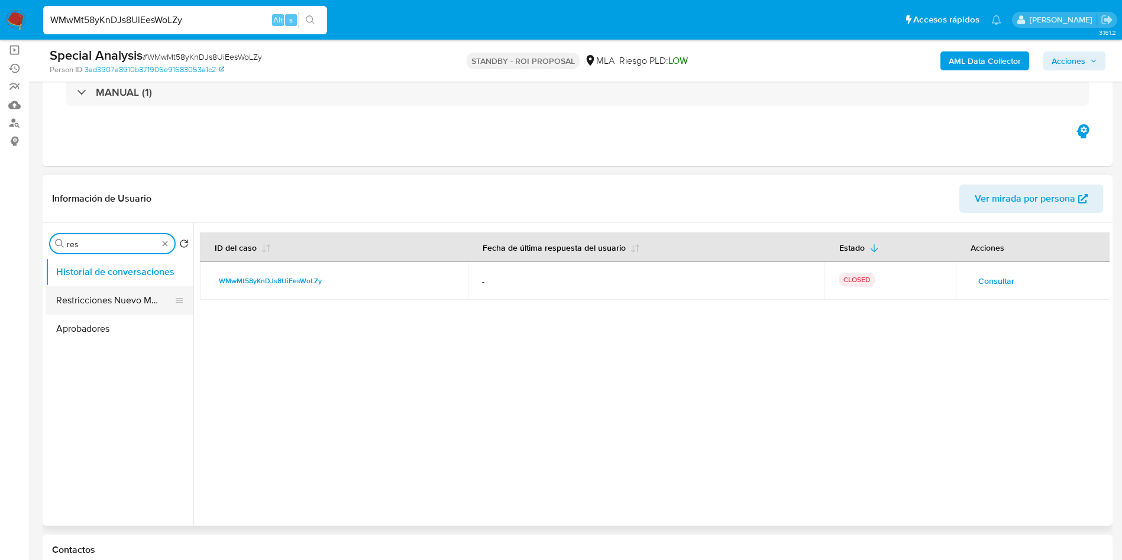
type input "res"
click at [80, 302] on button "Restricciones Nuevo Mundo" at bounding box center [115, 300] width 138 height 28
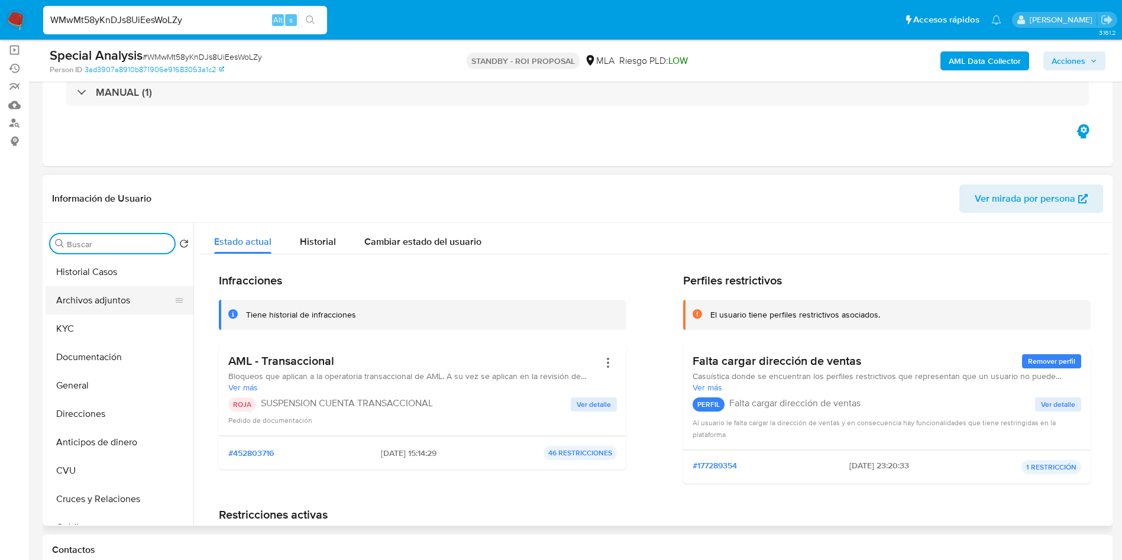
click at [129, 301] on button "Archivos adjuntos" at bounding box center [115, 300] width 138 height 28
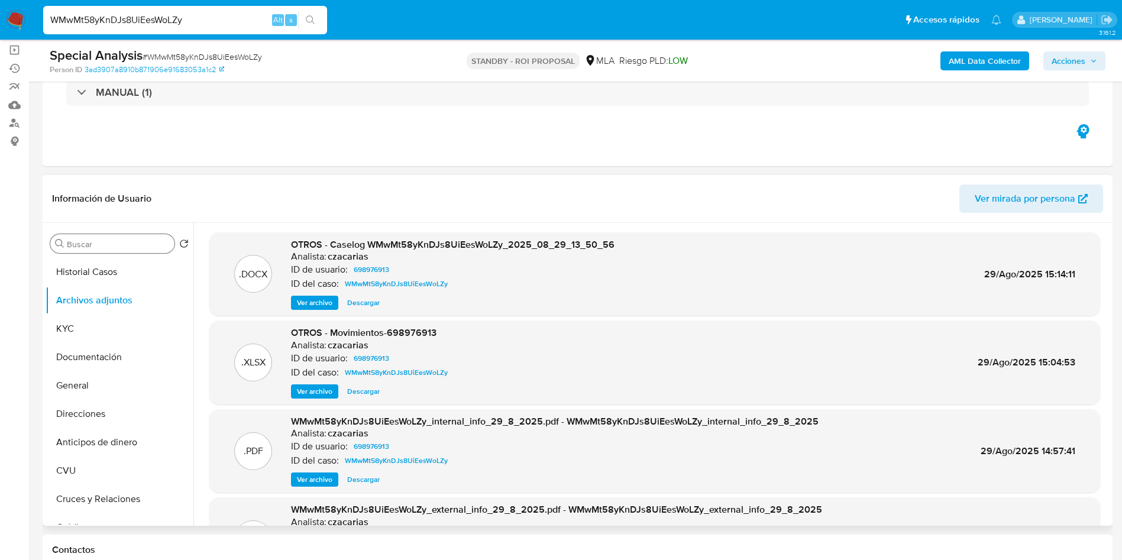
click at [314, 304] on span "Ver archivo" at bounding box center [314, 303] width 35 height 12
